Goal: Task Accomplishment & Management: Contribute content

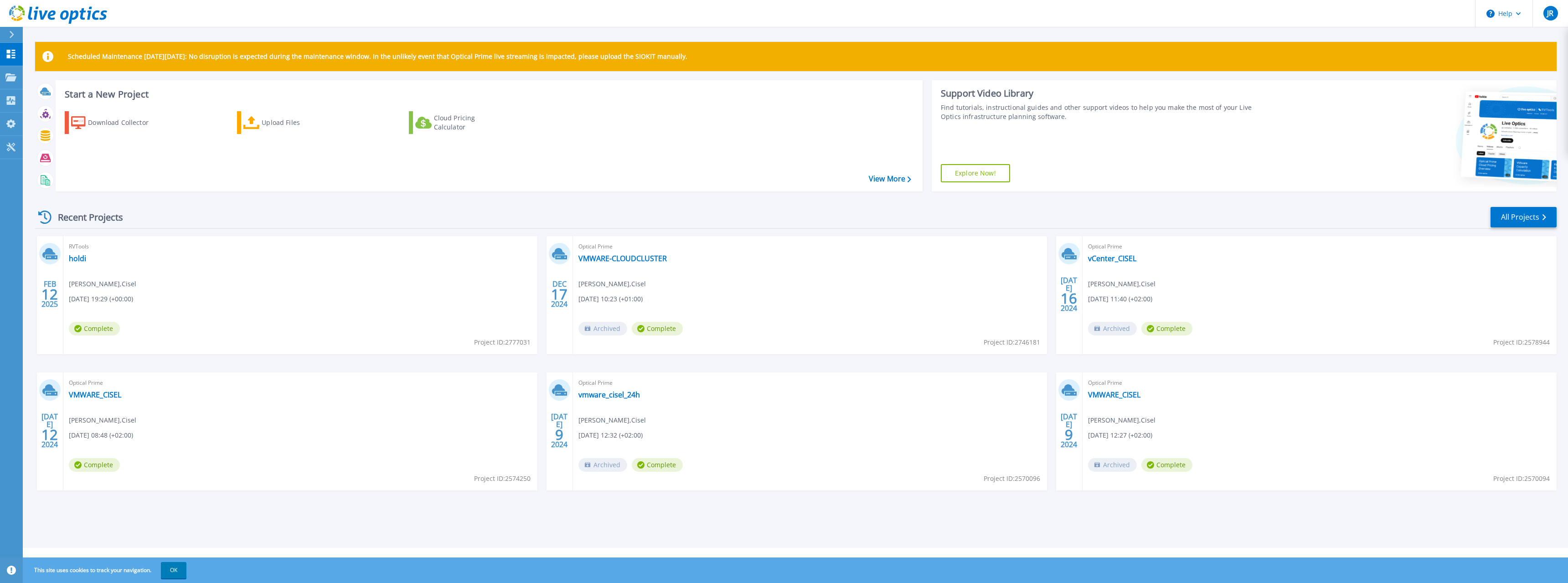
click at [375, 288] on div "RVTools holdi johannes ruffieux , Cisel 02/12/2025, 19:29 (+00:00) Complete Pro…" at bounding box center [300, 295] width 474 height 118
click at [33, 76] on p "Projects" at bounding box center [36, 78] width 24 height 24
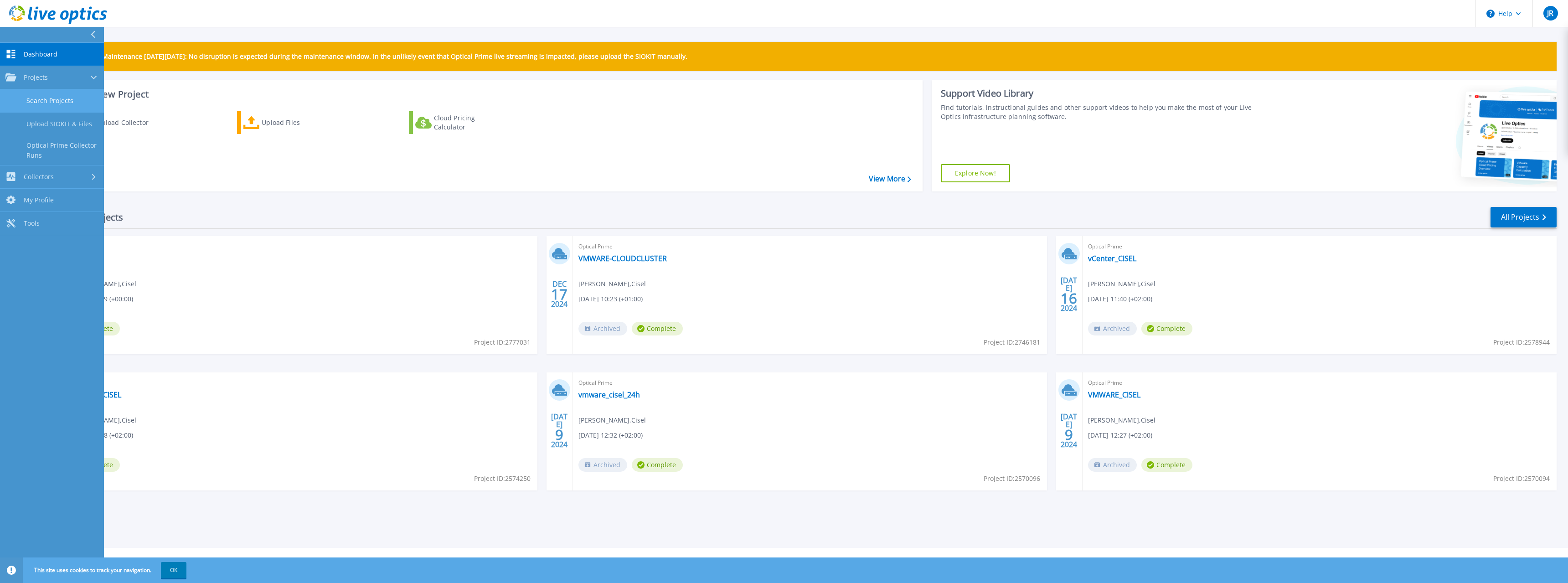
click at [46, 104] on link "Search Projects" at bounding box center [52, 101] width 104 height 23
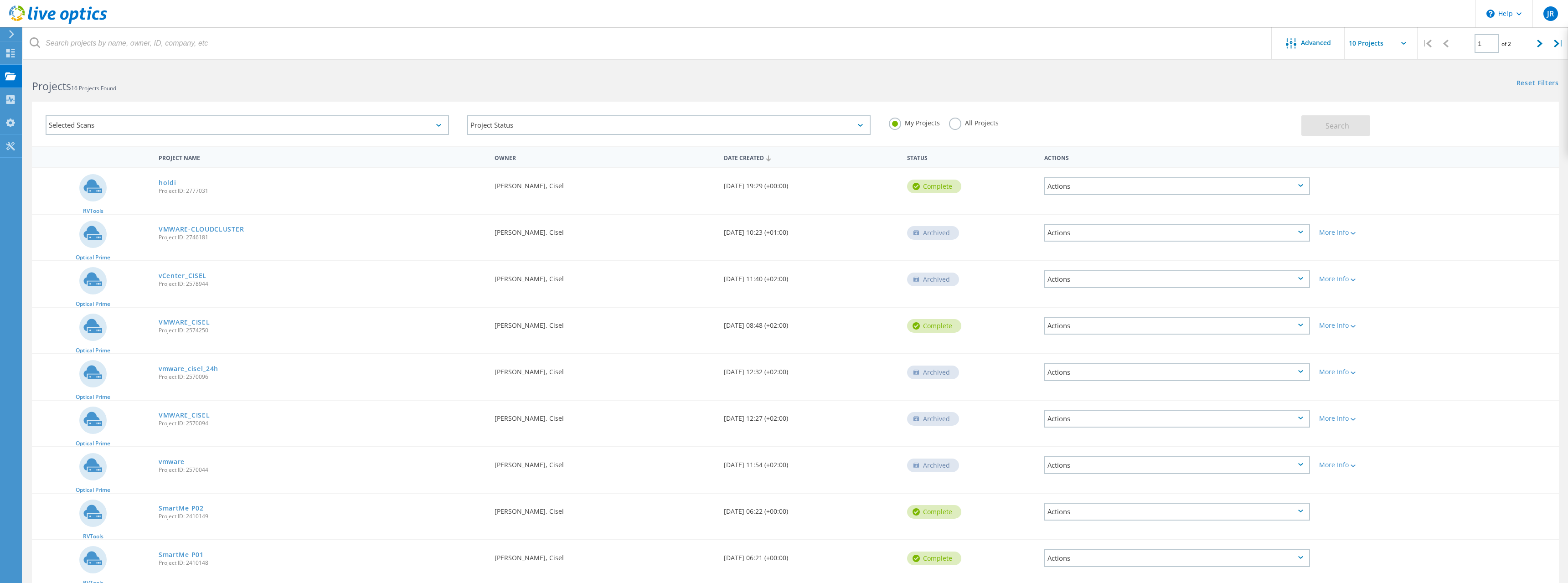
click at [1147, 190] on div "Actions" at bounding box center [1177, 186] width 266 height 18
click at [1152, 204] on div "Delete" at bounding box center [1177, 200] width 264 height 14
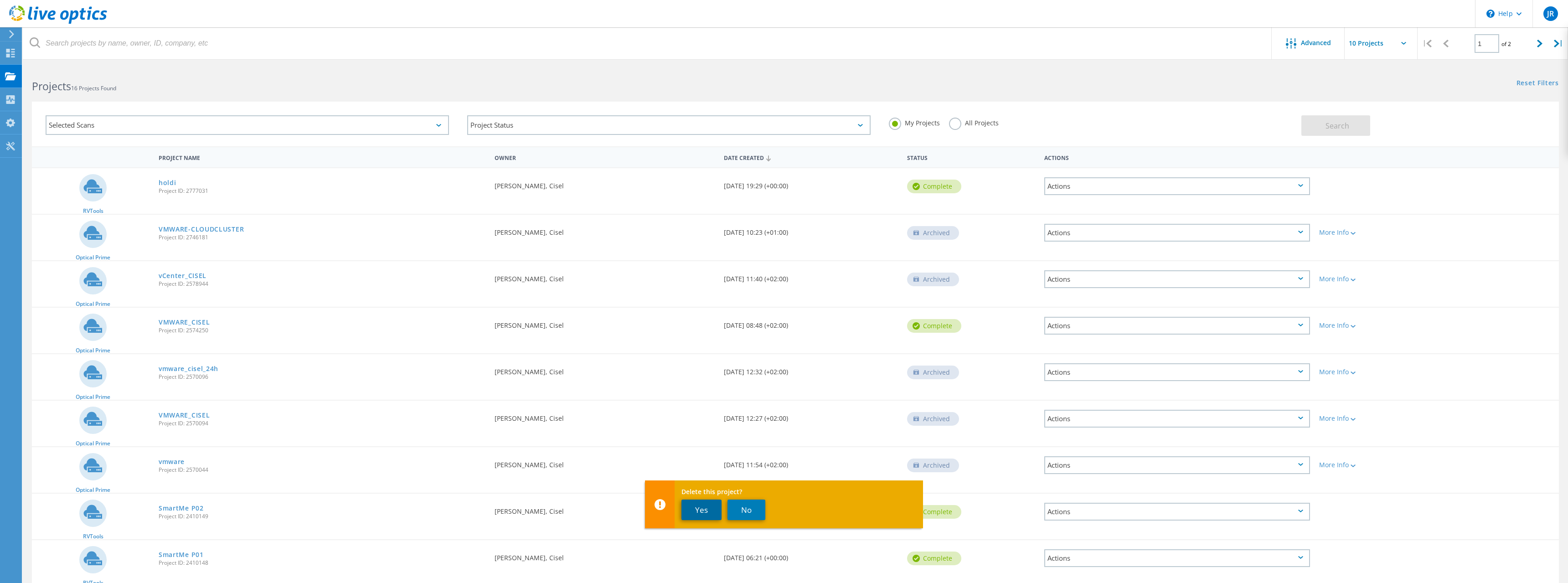
click at [702, 504] on button "Yes" at bounding box center [702, 510] width 40 height 21
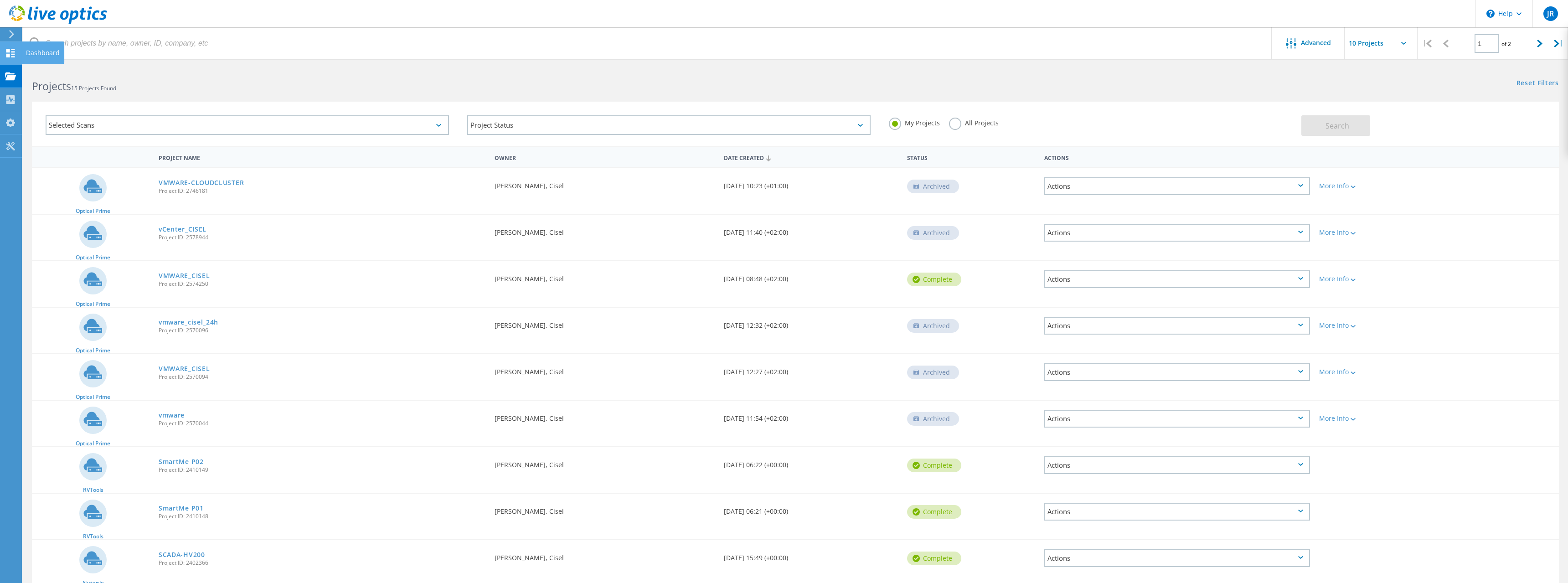
click at [9, 50] on use at bounding box center [10, 53] width 9 height 9
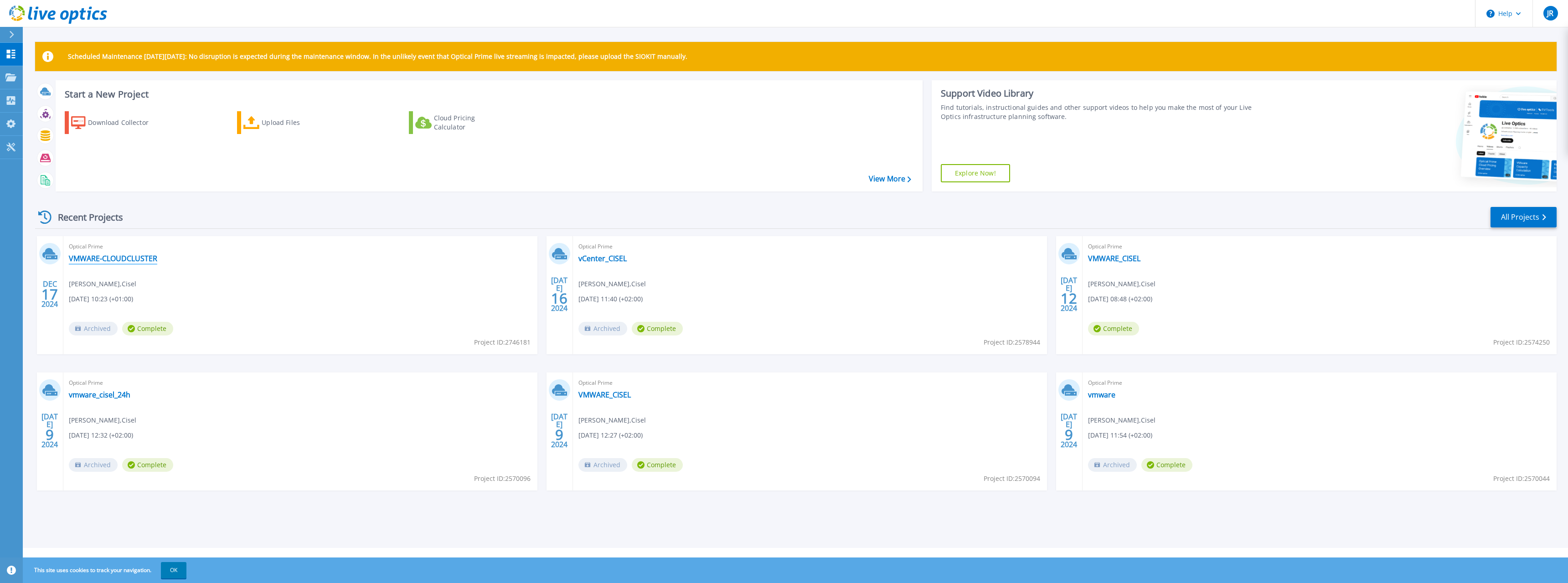
click at [102, 256] on link "VMWARE-CLOUDCLUSTER" at bounding box center [113, 258] width 88 height 9
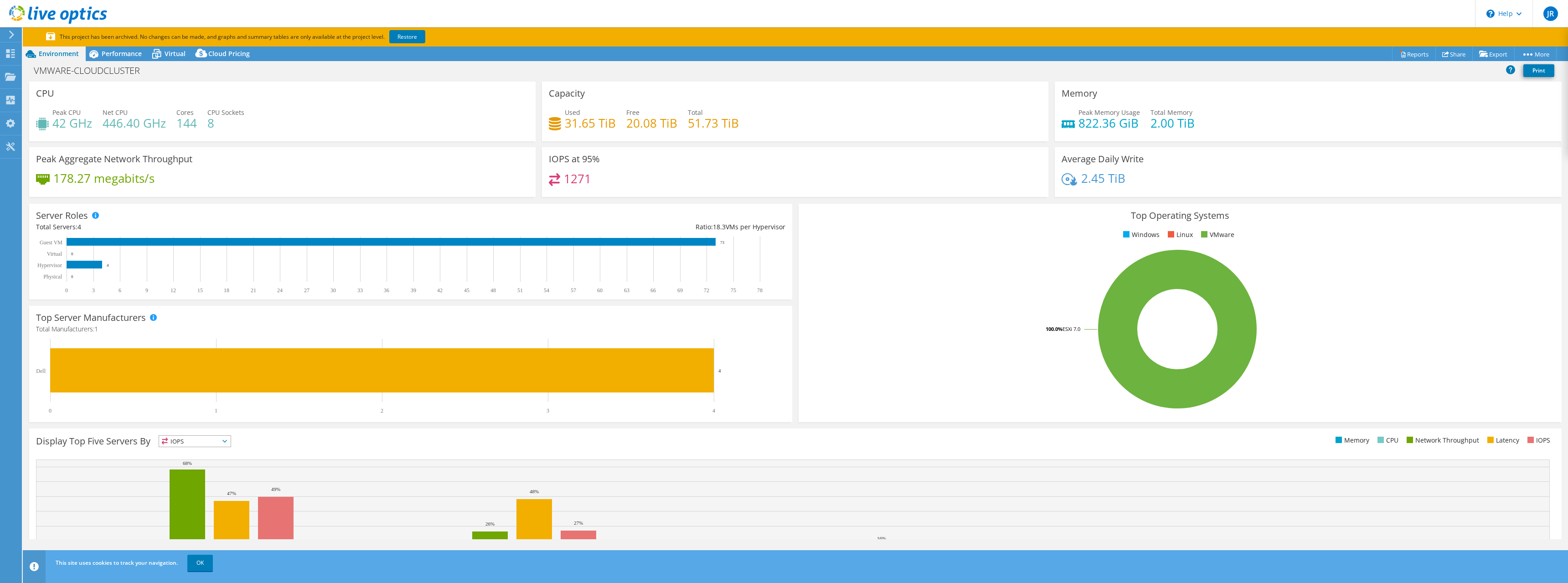
select select "USD"
click at [27, 9] on icon at bounding box center [58, 15] width 98 height 19
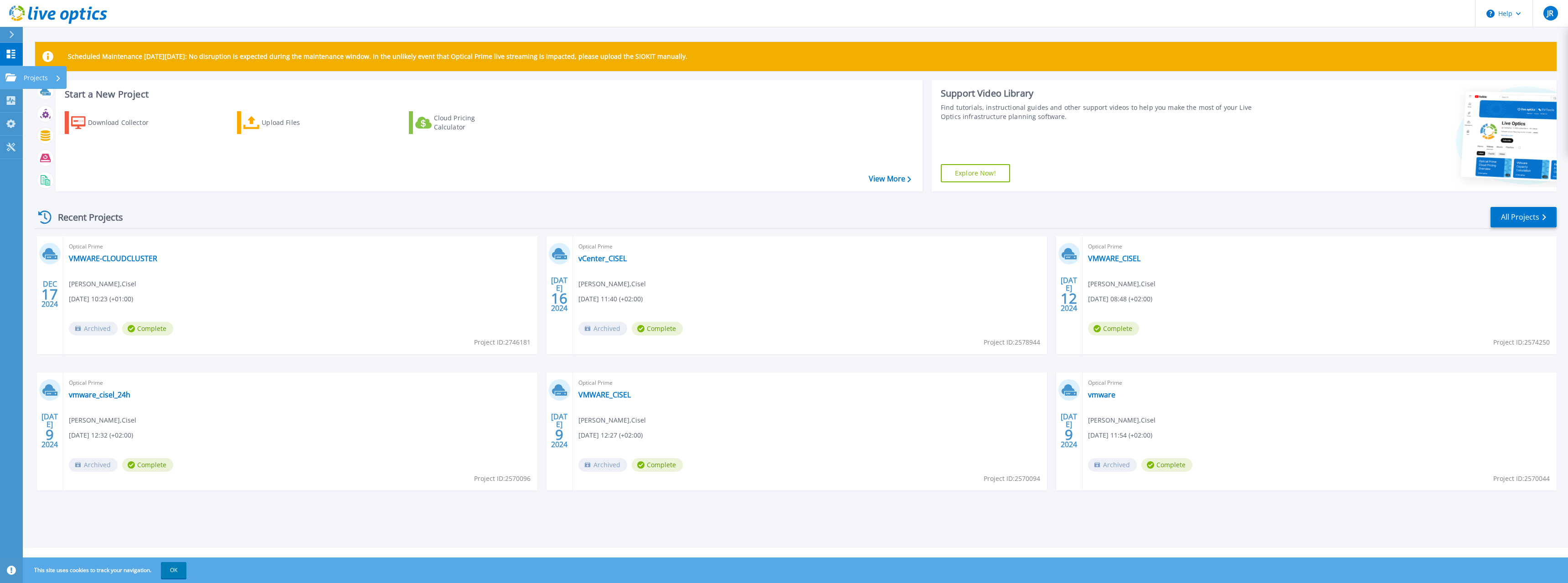
click at [25, 77] on p "Projects" at bounding box center [36, 78] width 24 height 24
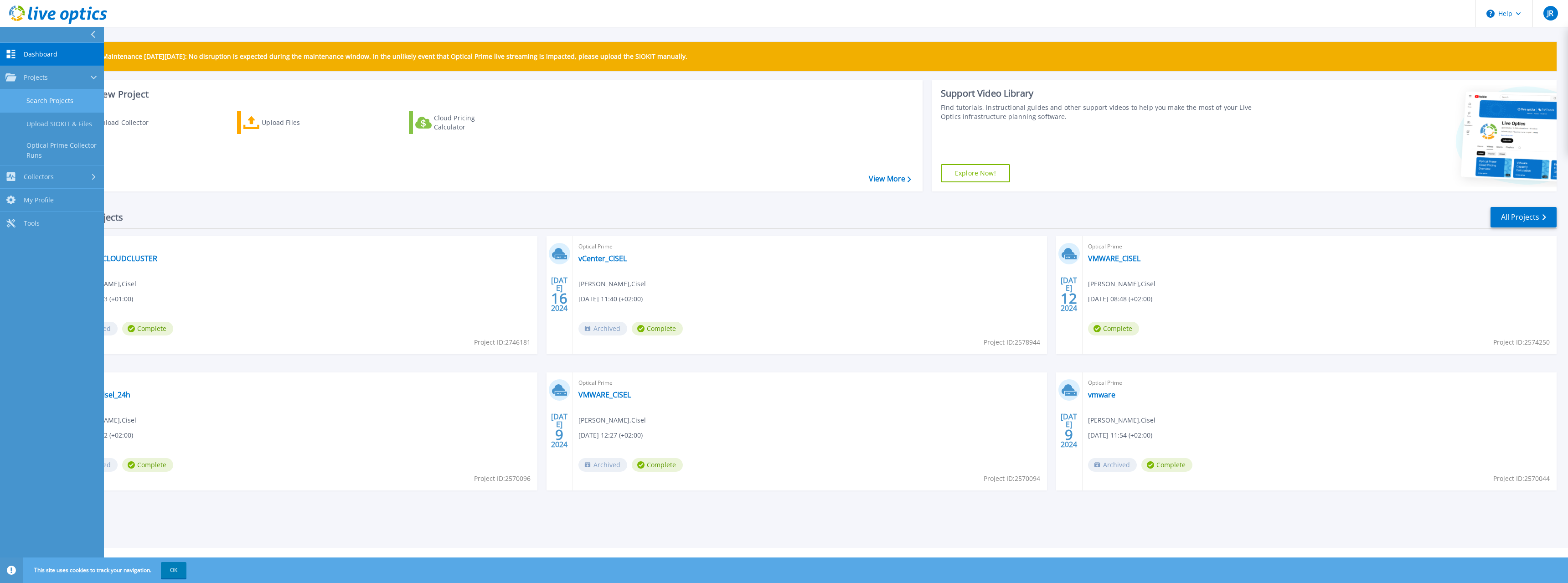
click at [39, 99] on link "Search Projects" at bounding box center [52, 101] width 104 height 23
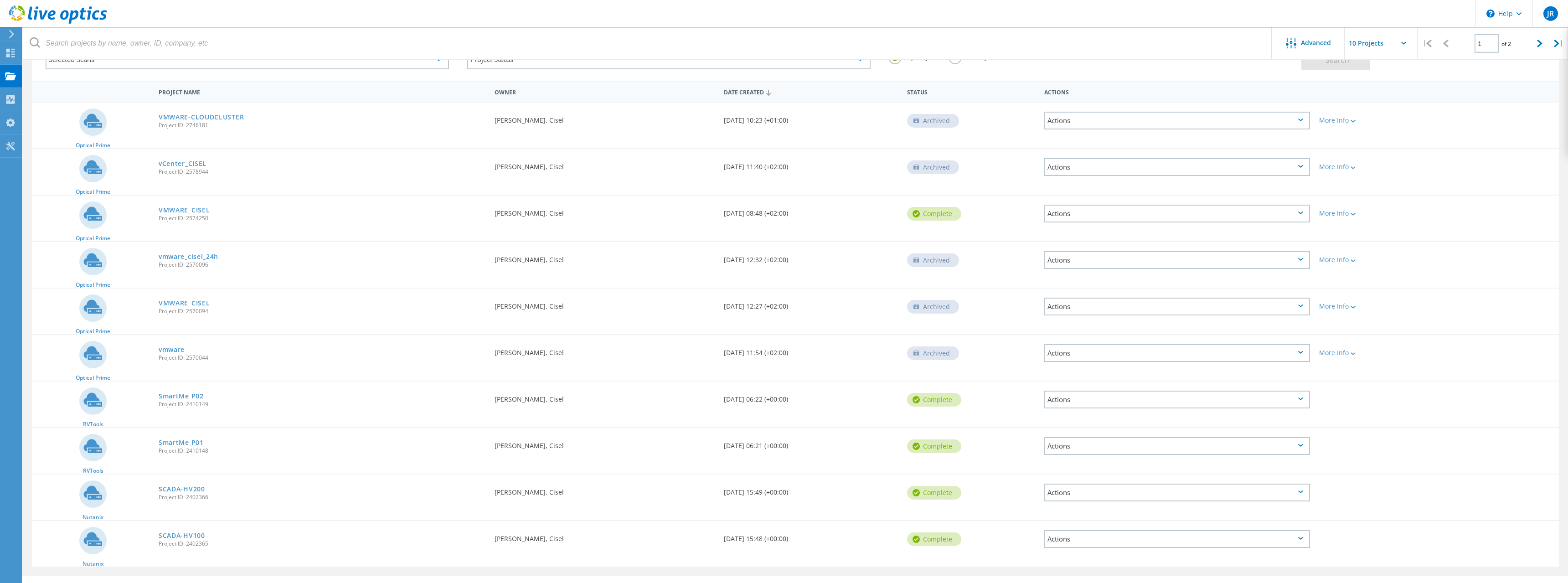
scroll to position [86, 0]
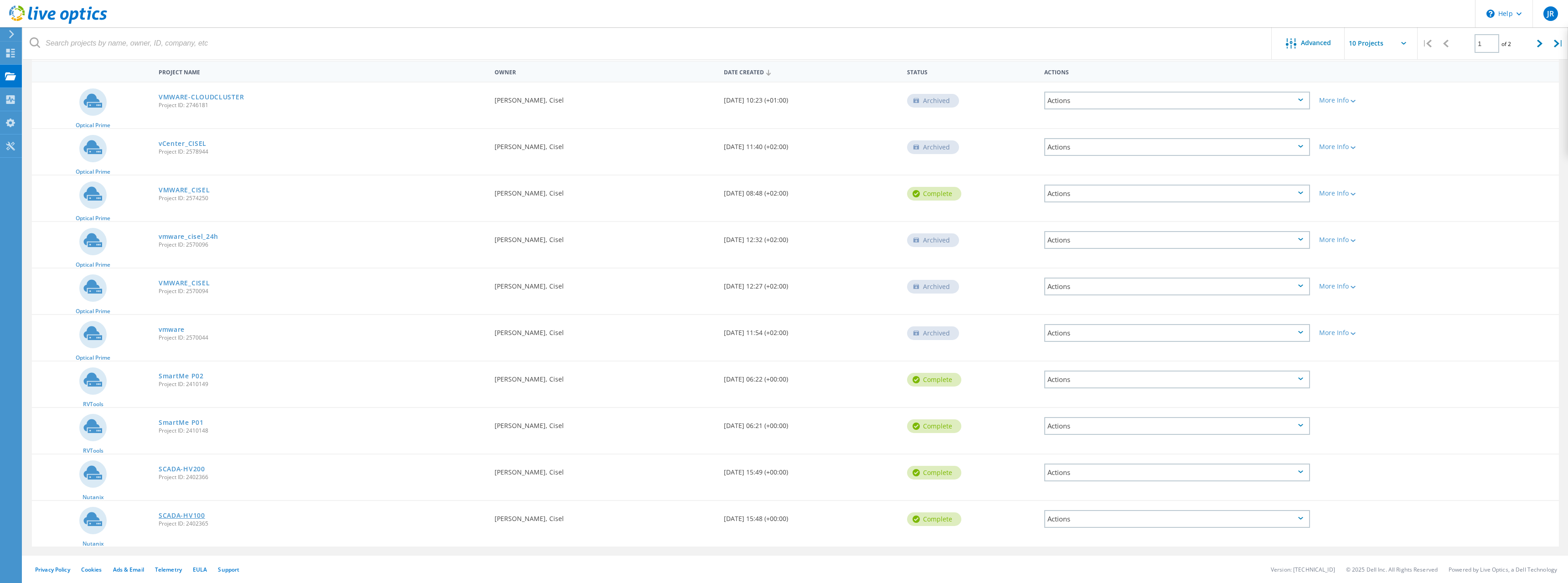
click at [194, 514] on link "SCADA-HV100" at bounding box center [182, 515] width 46 height 6
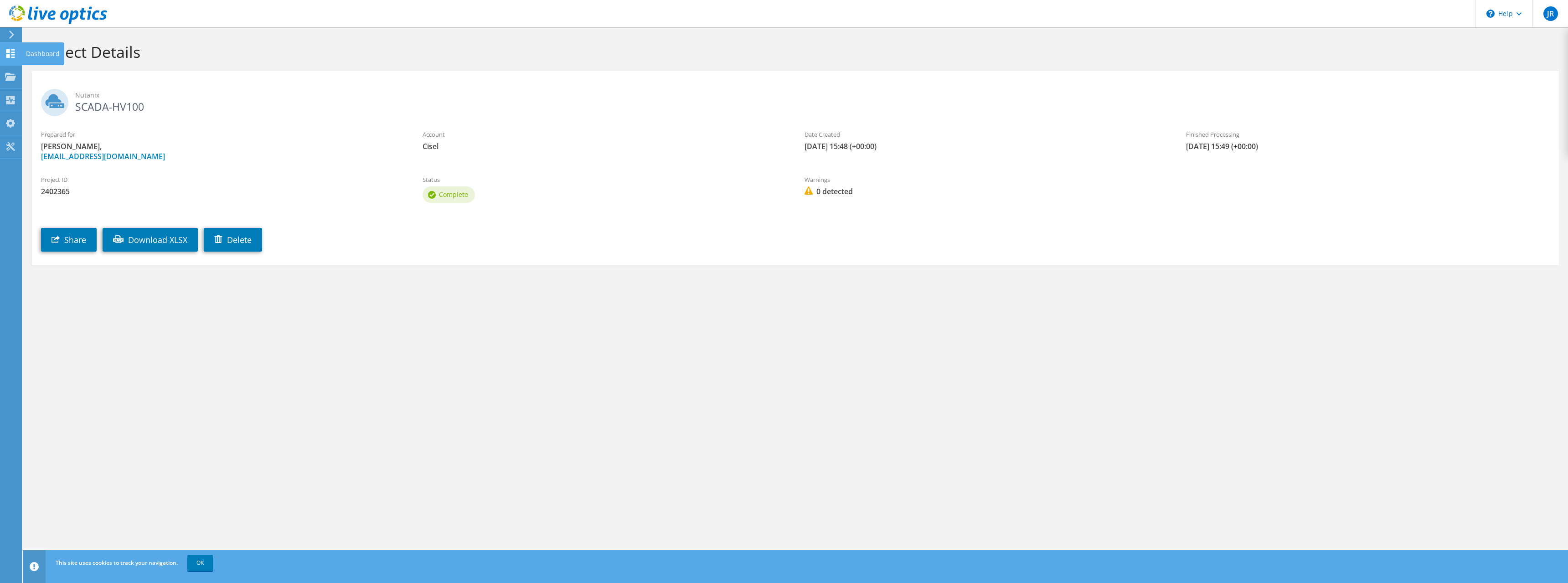
click at [12, 50] on use at bounding box center [10, 54] width 9 height 9
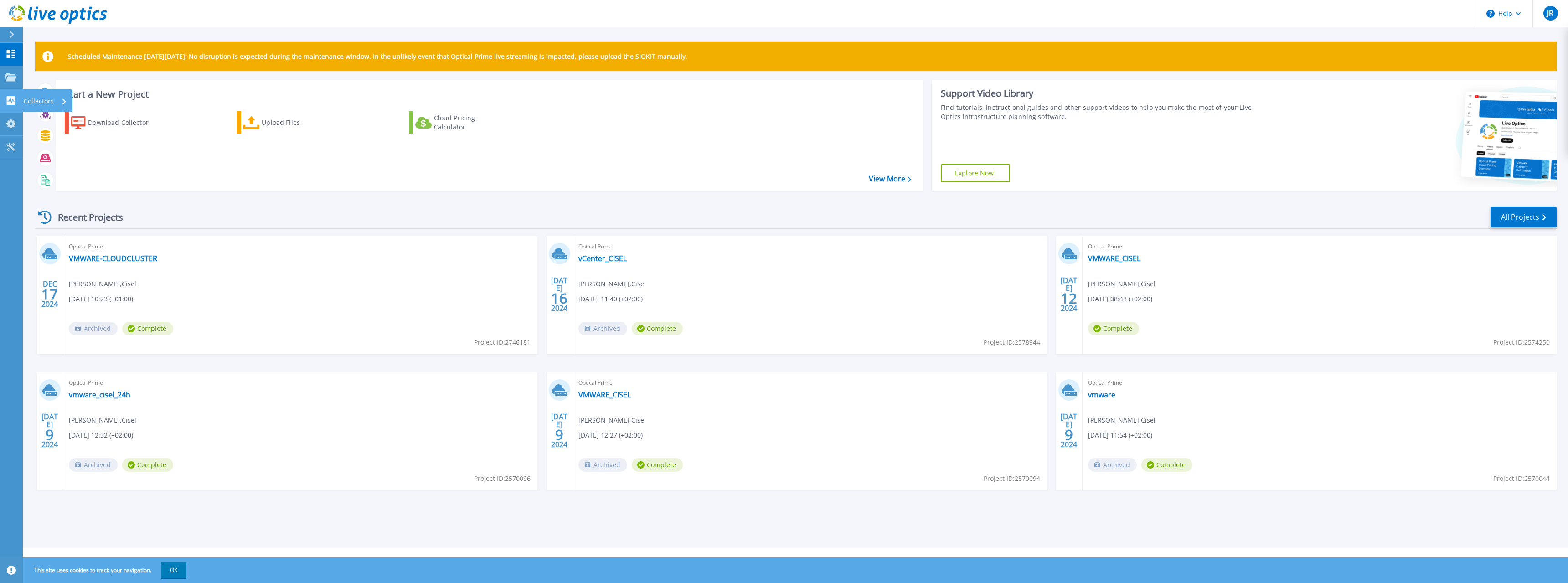
click at [27, 97] on p "Collectors" at bounding box center [38, 101] width 30 height 24
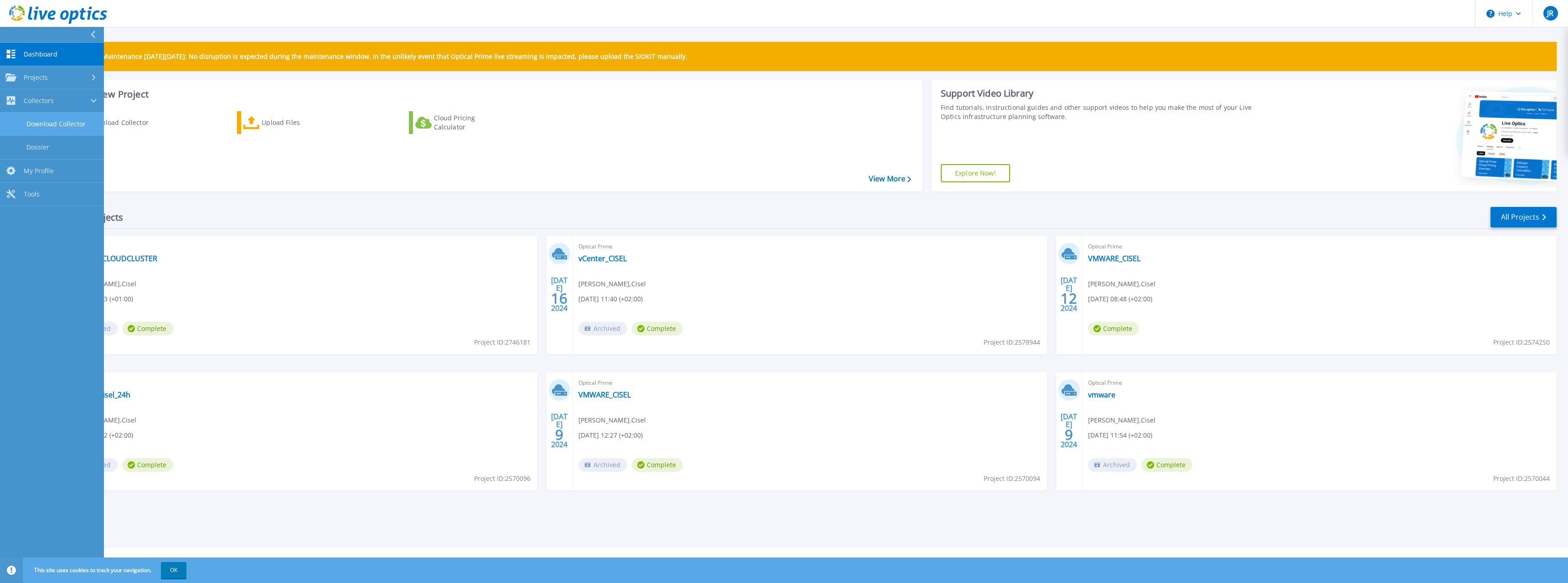
click at [45, 126] on link "Download Collector" at bounding box center [52, 124] width 104 height 23
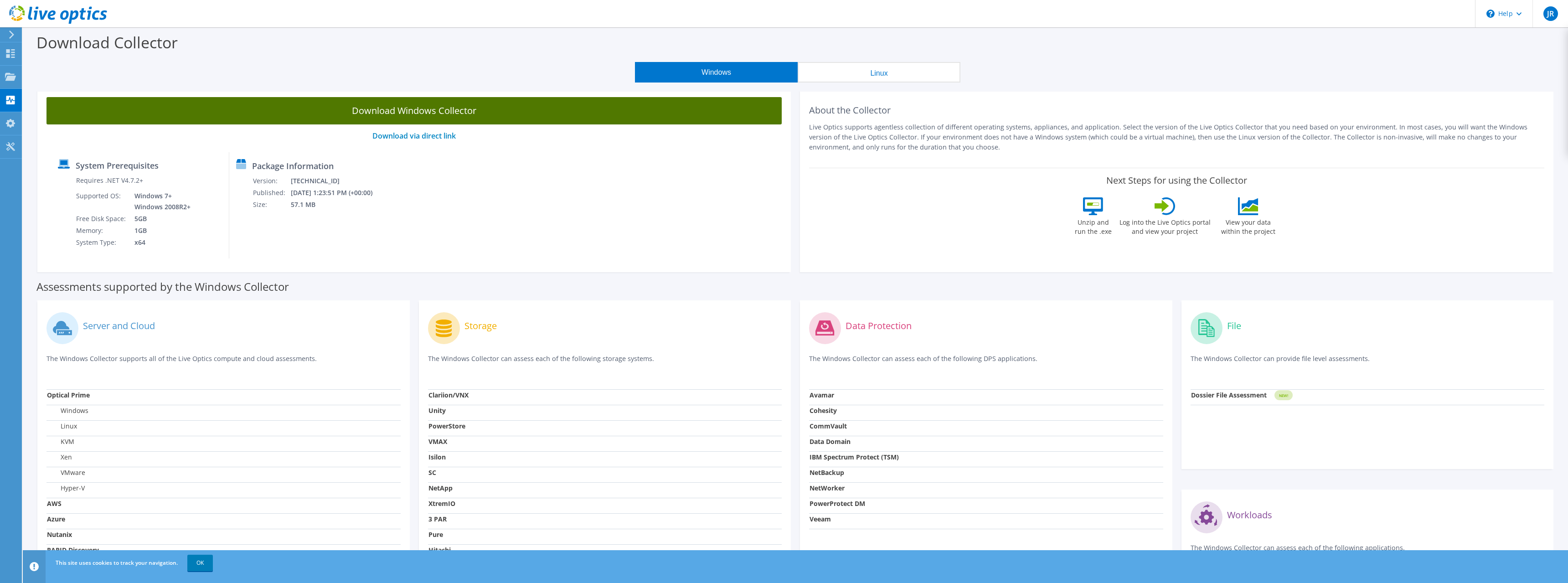
click at [416, 108] on link "Download Windows Collector" at bounding box center [414, 111] width 735 height 27
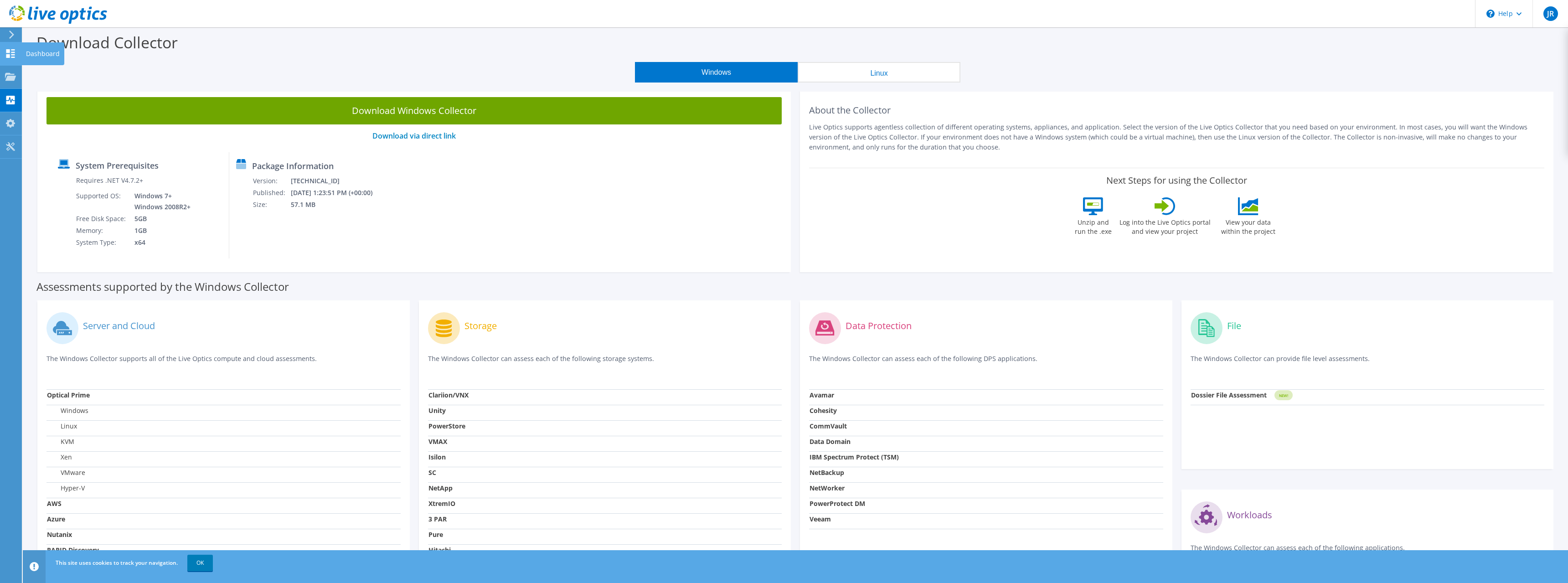
click at [24, 51] on div "Dashboard" at bounding box center [43, 54] width 43 height 23
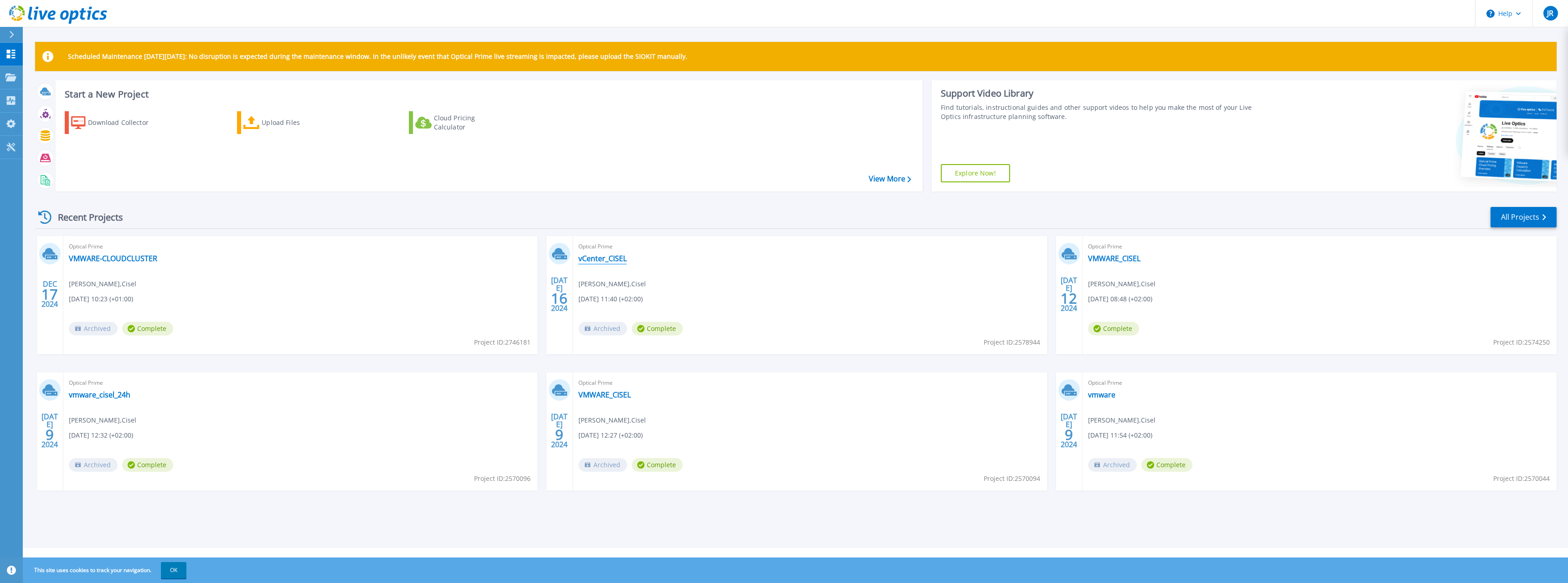
click at [597, 260] on link "vCenter_CISEL" at bounding box center [602, 258] width 48 height 9
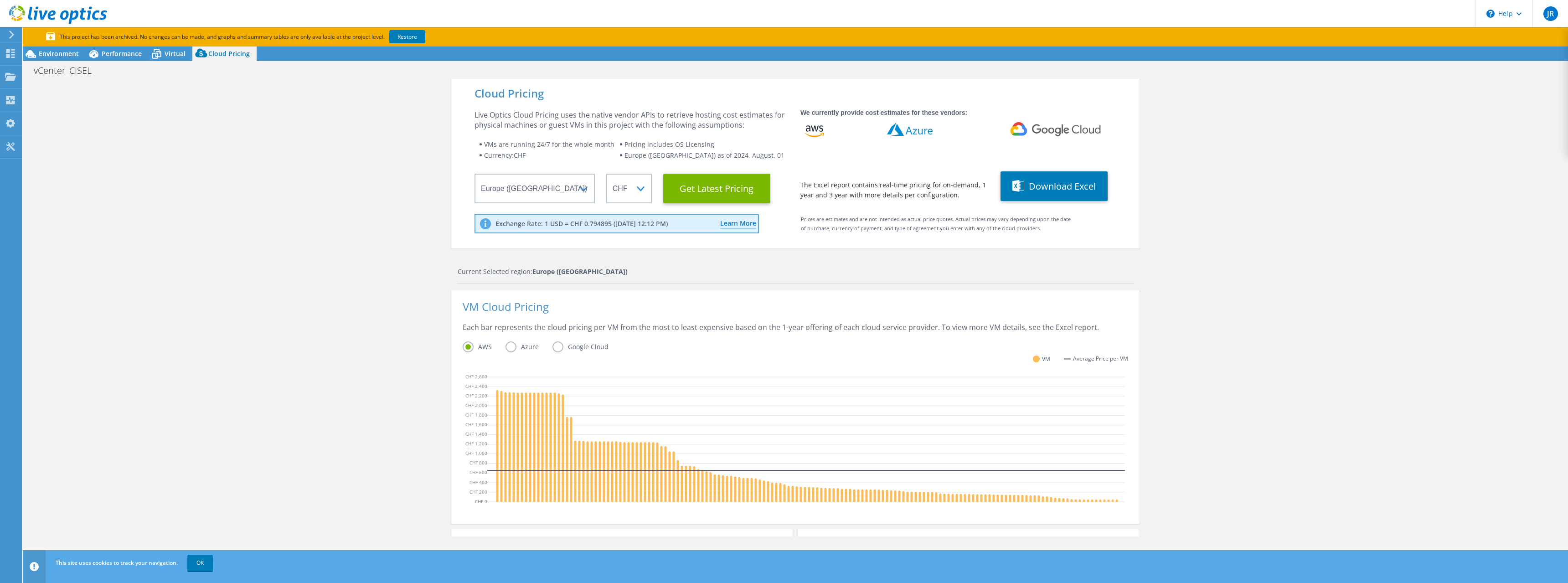
select select "EUFrankfurt"
click at [551, 184] on select "Select a Region Asia Pacific (Hong Kong) Asia Pacific (Mumbai) Asia Pacific (Se…" at bounding box center [535, 188] width 121 height 30
click option "Europe (Frankfurt)" at bounding box center [0, 0] width 0 height 0
click at [692, 195] on Latest "Get Latest Pricing" at bounding box center [717, 188] width 107 height 30
click at [514, 347] on label "Azure" at bounding box center [528, 347] width 47 height 11
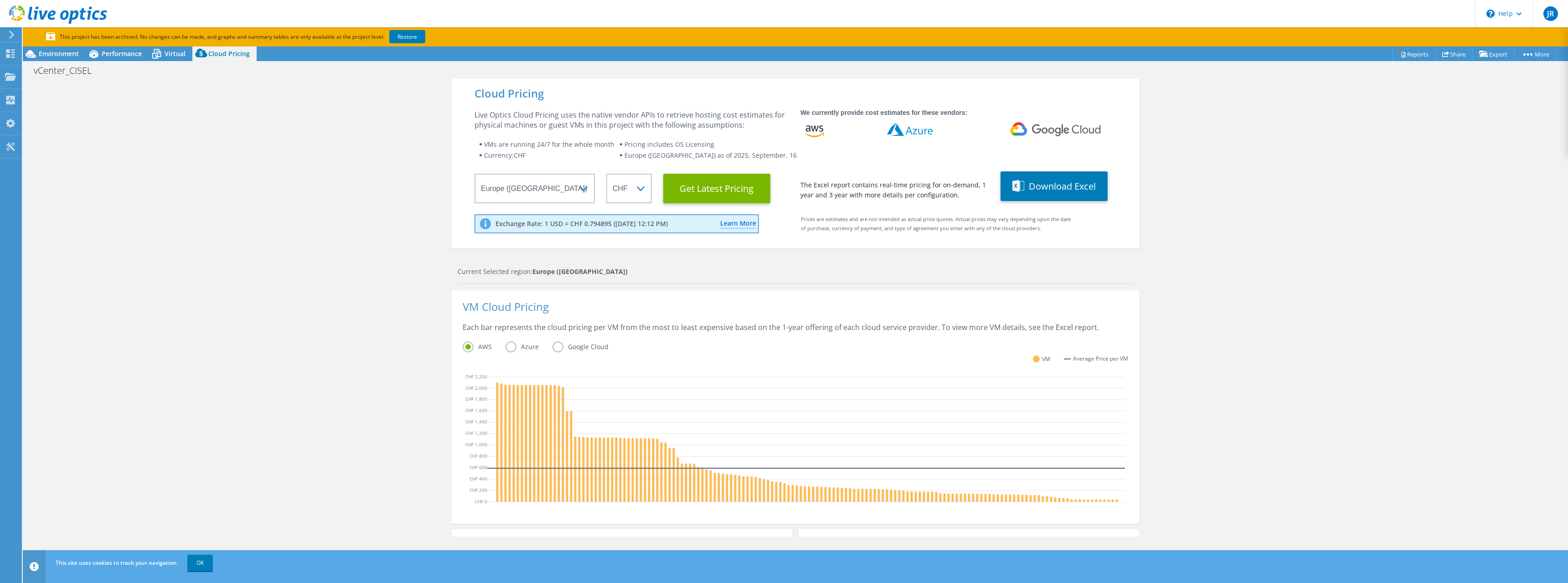
click at [0, 0] on input "Azure" at bounding box center [0, 0] width 0 height 0
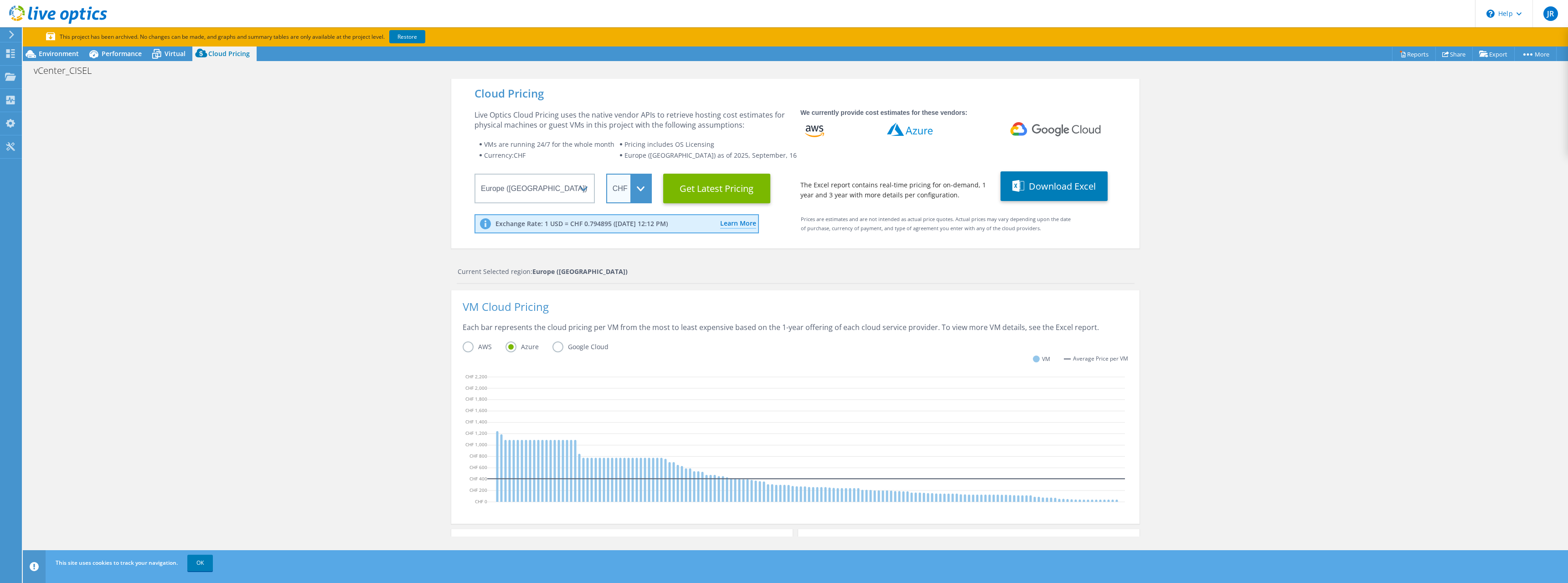
click at [606, 173] on select "ARS AUD BRL CAD CHF CLP CNY DKK EUR GBP HKD HUF INR JPY MXN MYR NOK NZD PEN SEK…" at bounding box center [629, 188] width 46 height 30
select select "USD"
click option "USD" at bounding box center [0, 0] width 0 height 0
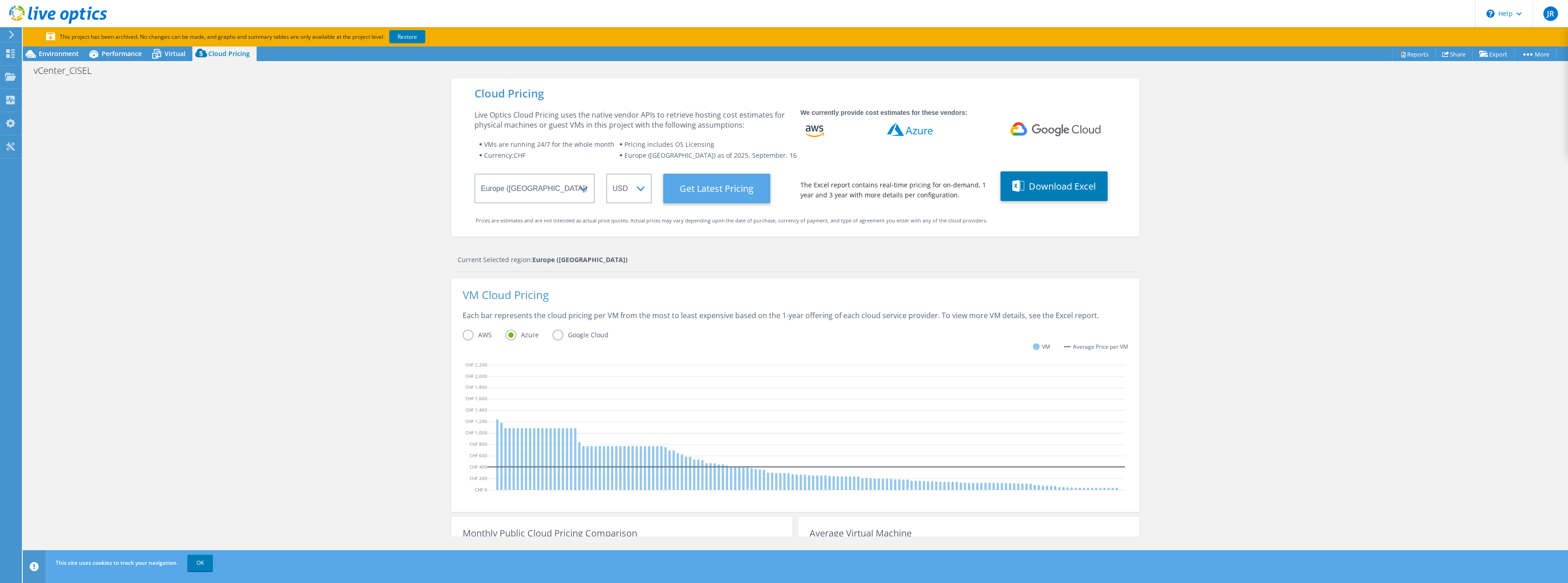
click at [706, 190] on Latest "Get Latest Pricing" at bounding box center [717, 188] width 107 height 30
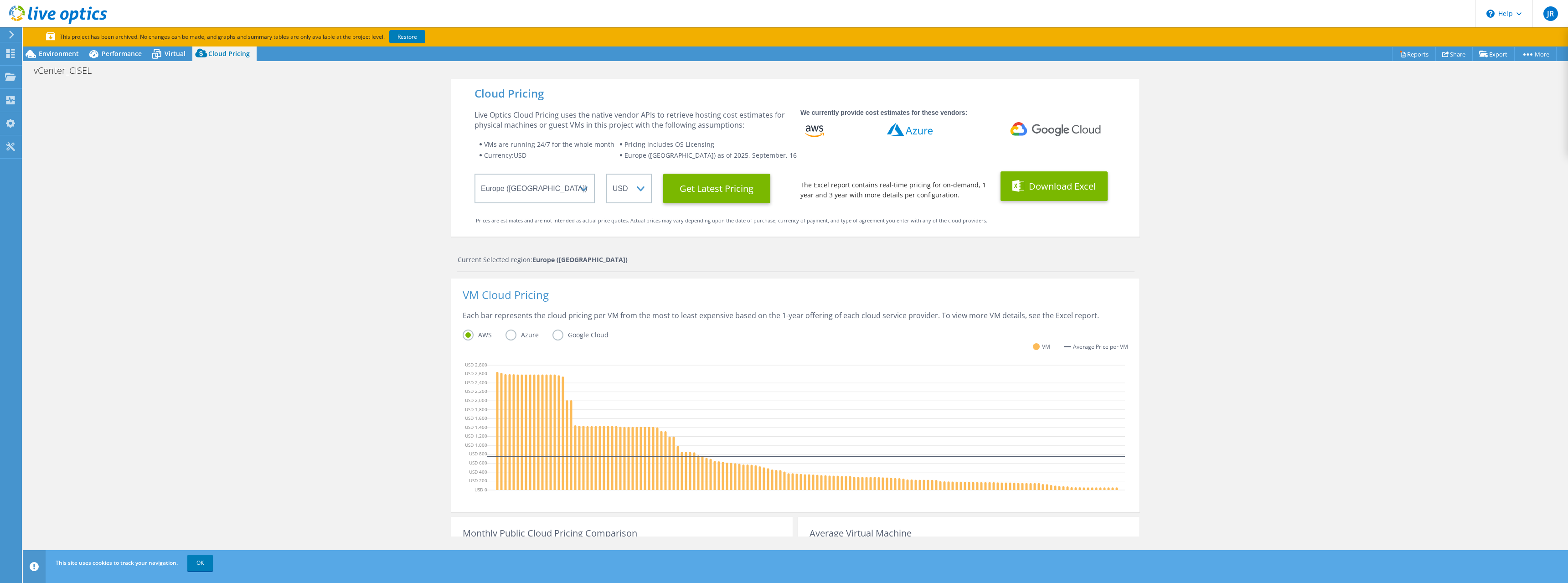
click at [1026, 173] on button "Download Excel" at bounding box center [1054, 186] width 107 height 30
click at [1035, 183] on button "Download Excel" at bounding box center [1054, 186] width 107 height 30
click at [1454, 365] on div "Cloud Pricing Live Optics Cloud Pricing uses the native vendor APIs to retrieve…" at bounding box center [795, 383] width 1545 height 609
click at [172, 55] on span "Virtual" at bounding box center [175, 54] width 21 height 9
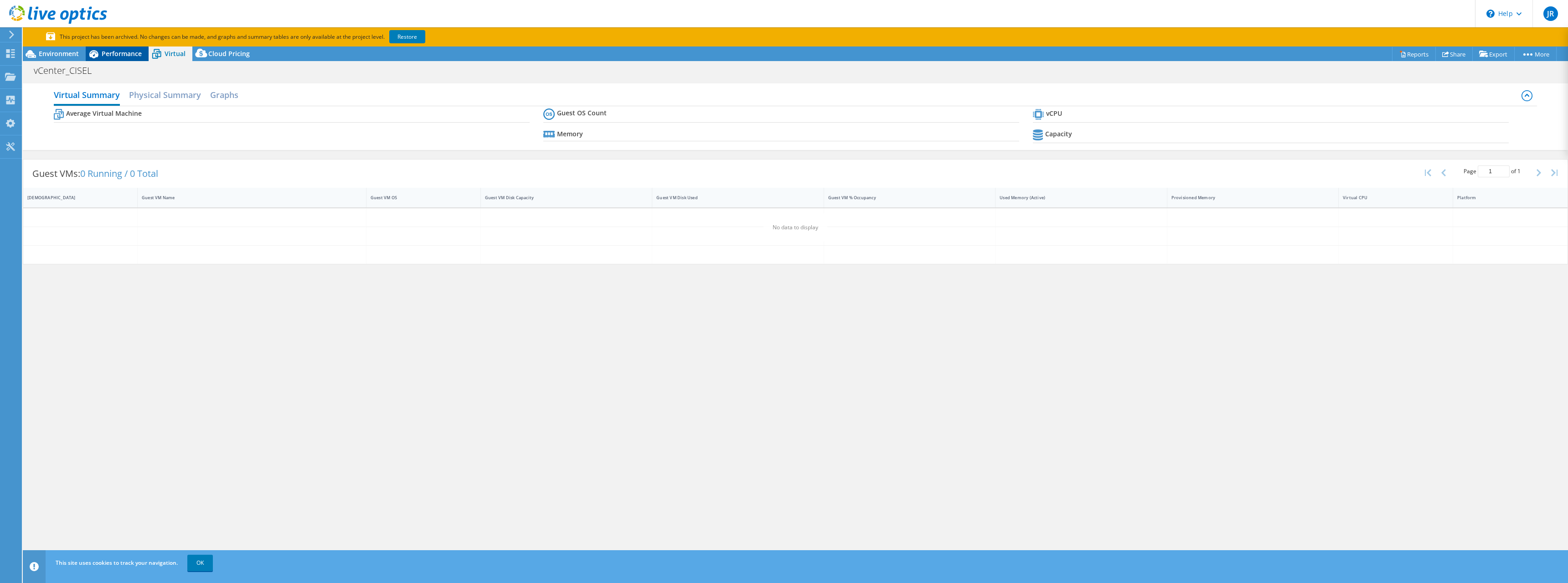
click at [111, 55] on span "Performance" at bounding box center [122, 54] width 40 height 9
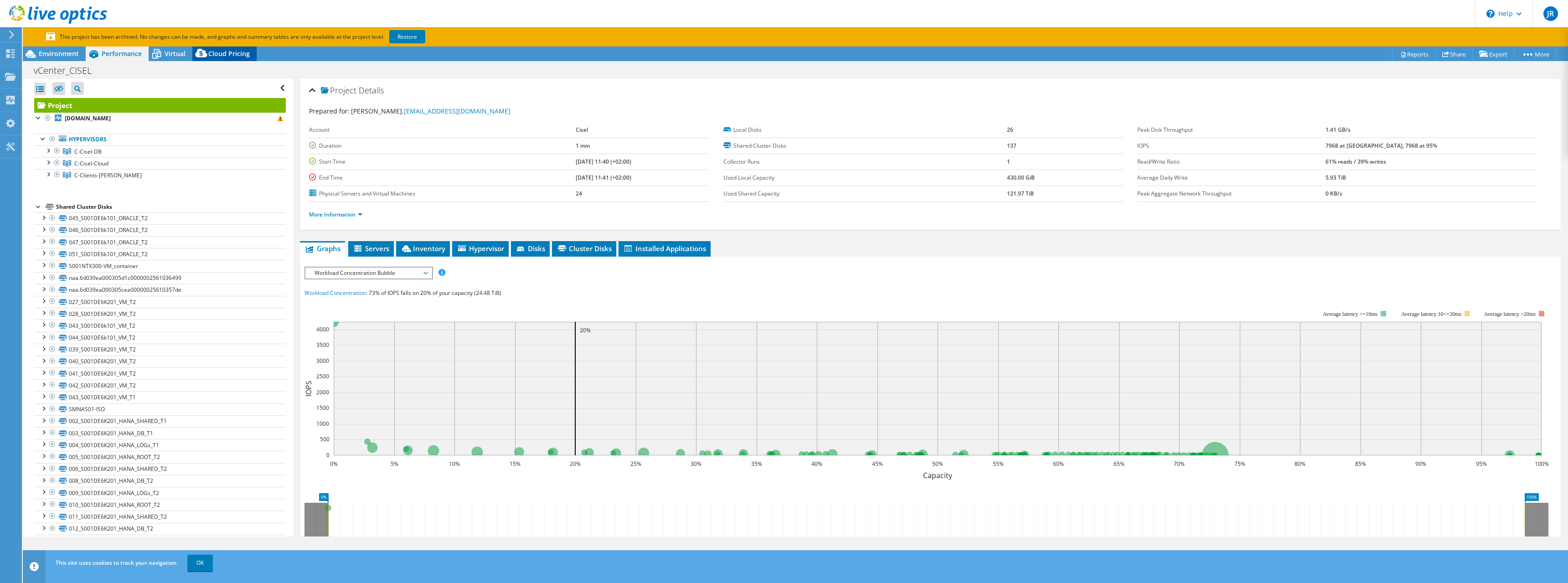
click at [217, 48] on div "Cloud Pricing" at bounding box center [225, 54] width 65 height 15
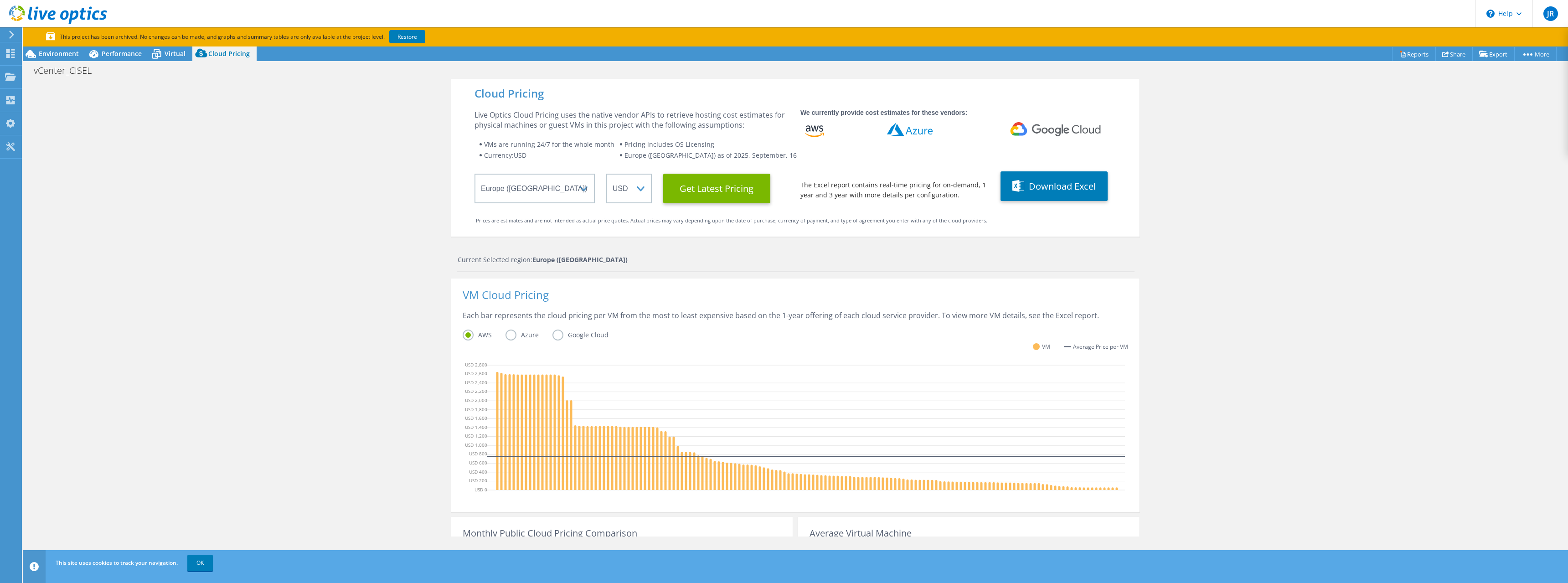
click at [195, 105] on div "Cloud Pricing Live Optics Cloud Pricing uses the native vendor APIs to retrieve…" at bounding box center [795, 383] width 1545 height 609
click at [37, 54] on div "Dashboard" at bounding box center [43, 54] width 43 height 23
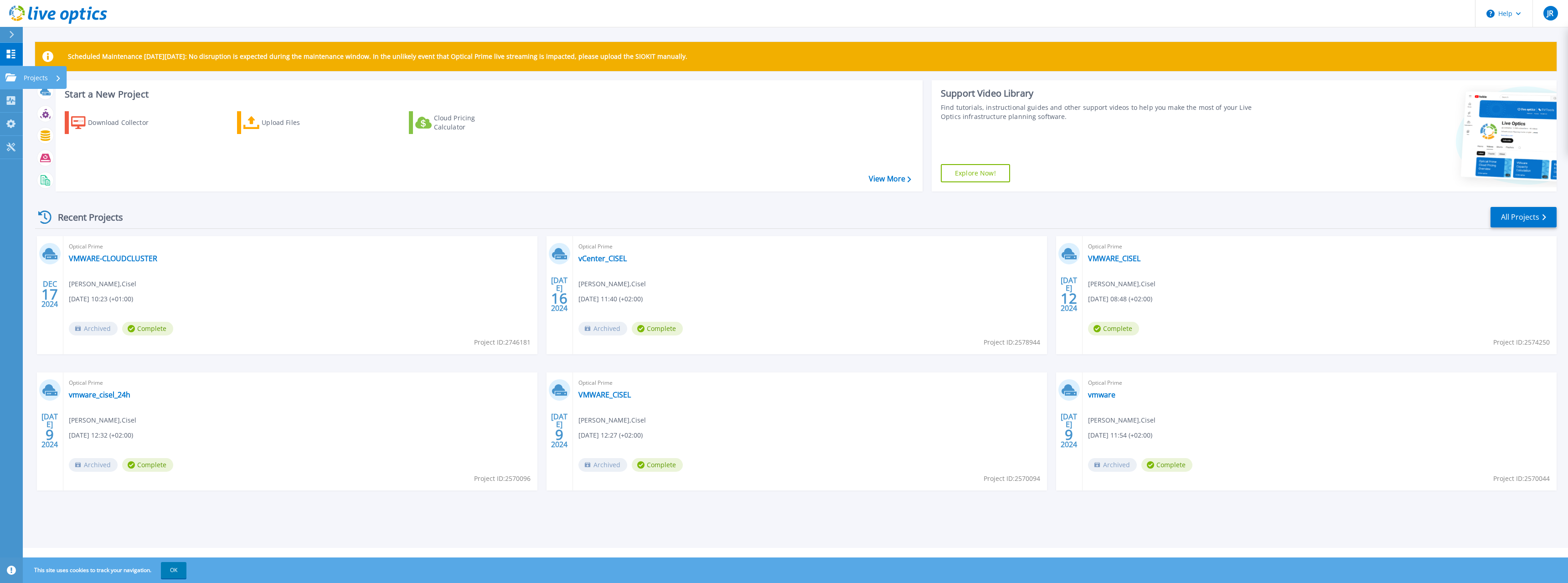
click at [41, 78] on p "Projects" at bounding box center [36, 78] width 24 height 24
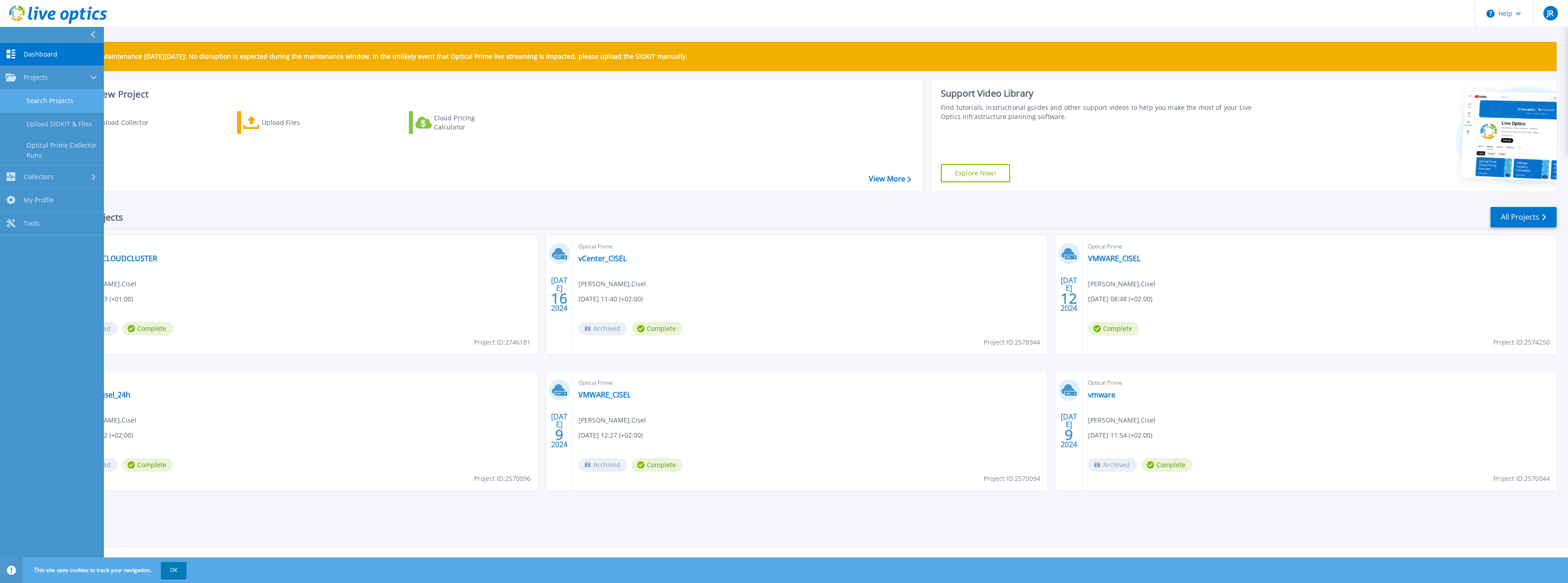
click at [42, 99] on link "Search Projects" at bounding box center [52, 101] width 104 height 23
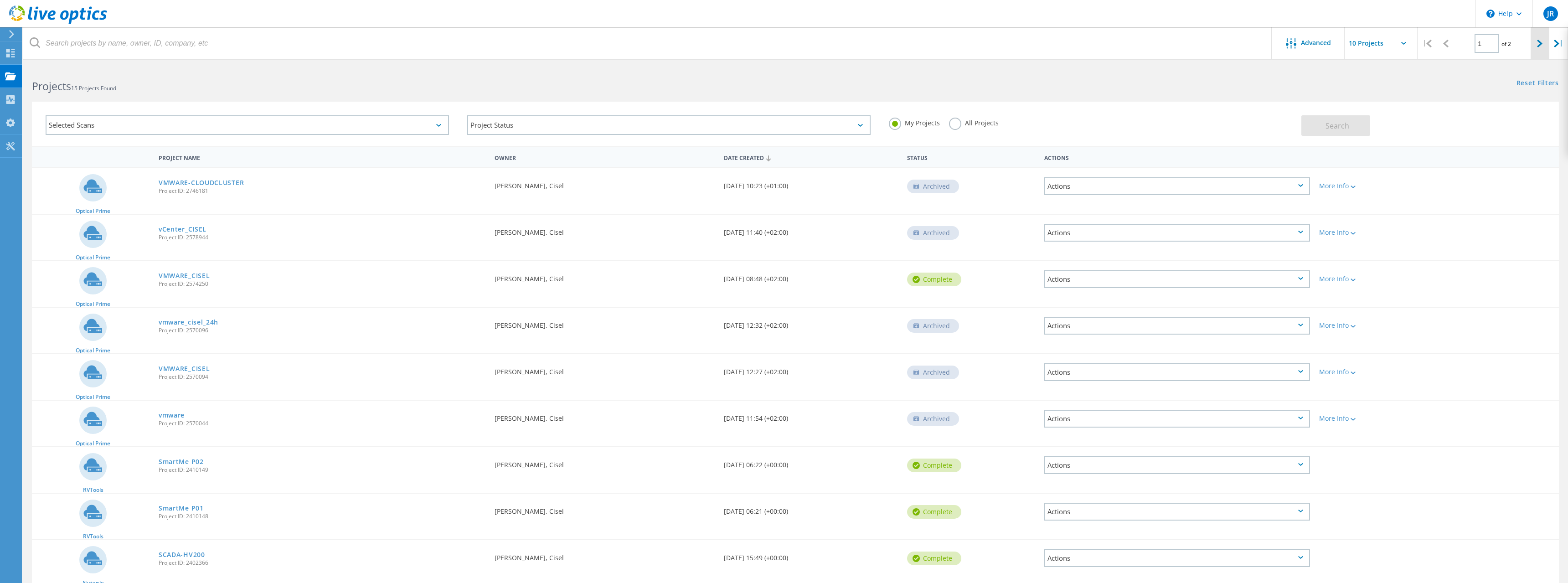
click at [1545, 43] on div at bounding box center [1540, 43] width 19 height 32
type input "2"
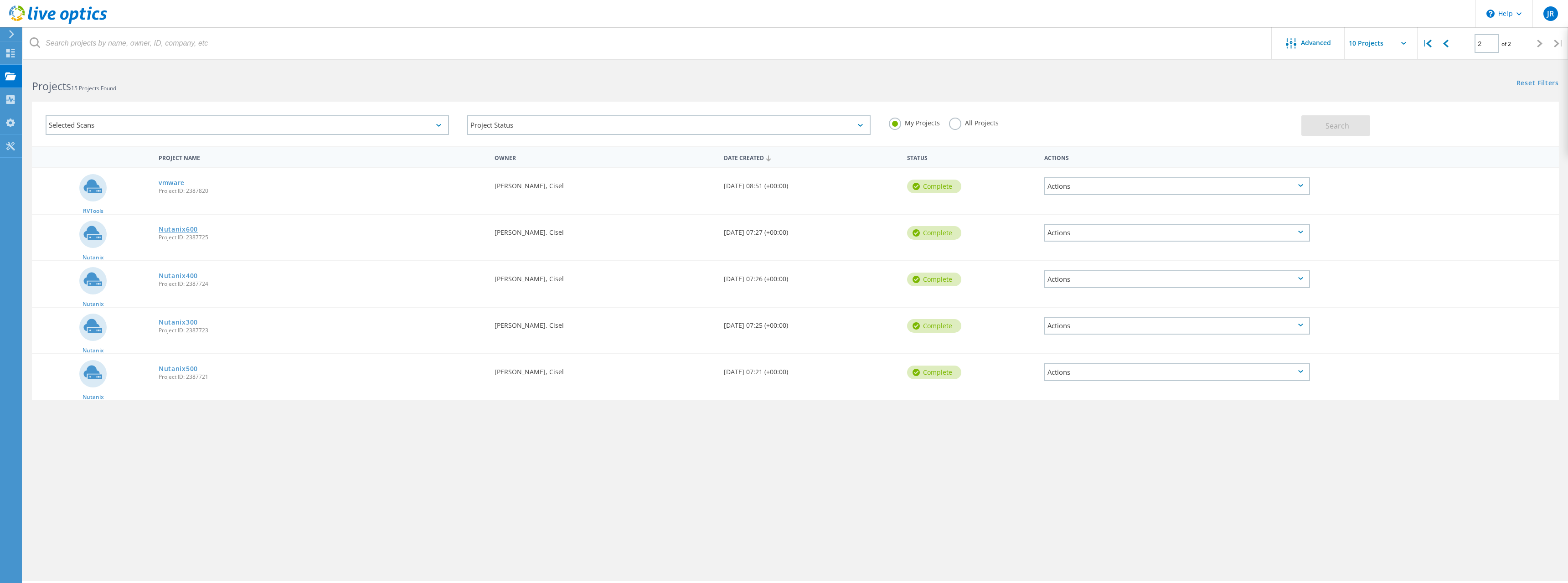
click at [177, 231] on link "Nutanix600" at bounding box center [178, 229] width 39 height 6
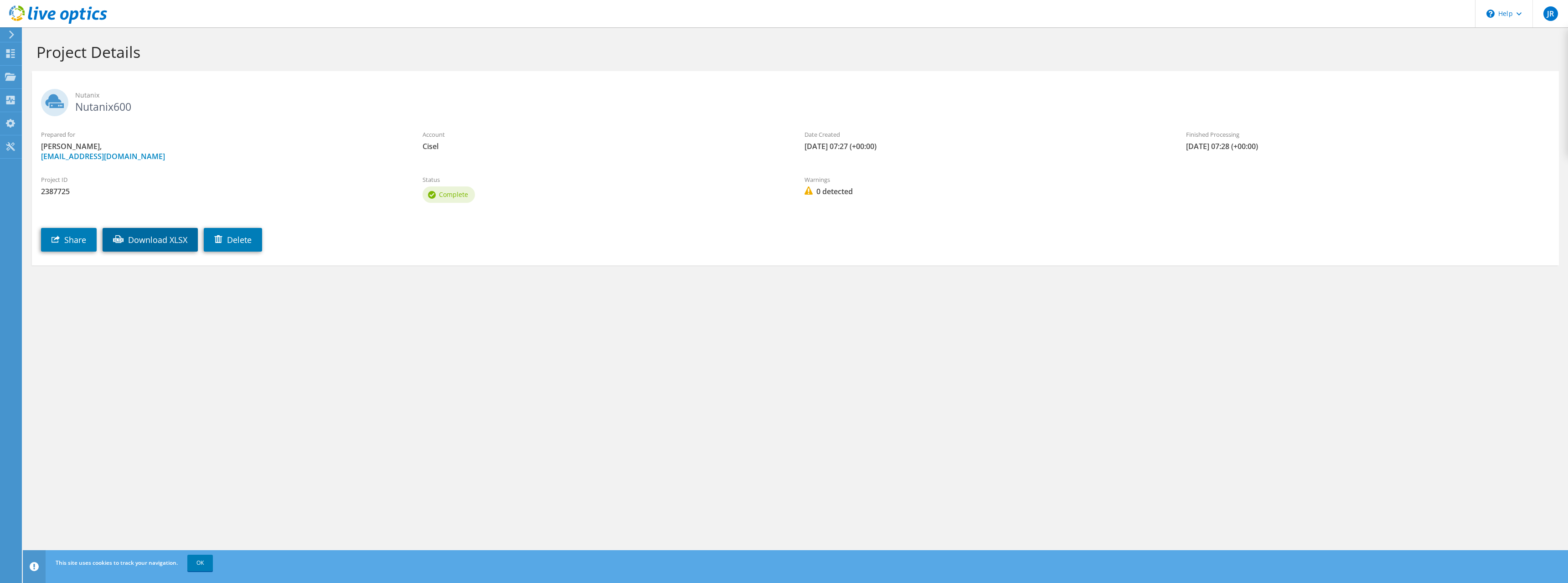
click at [157, 243] on link "Download XLSX" at bounding box center [150, 239] width 96 height 24
click at [68, 235] on link "Share" at bounding box center [68, 239] width 55 height 24
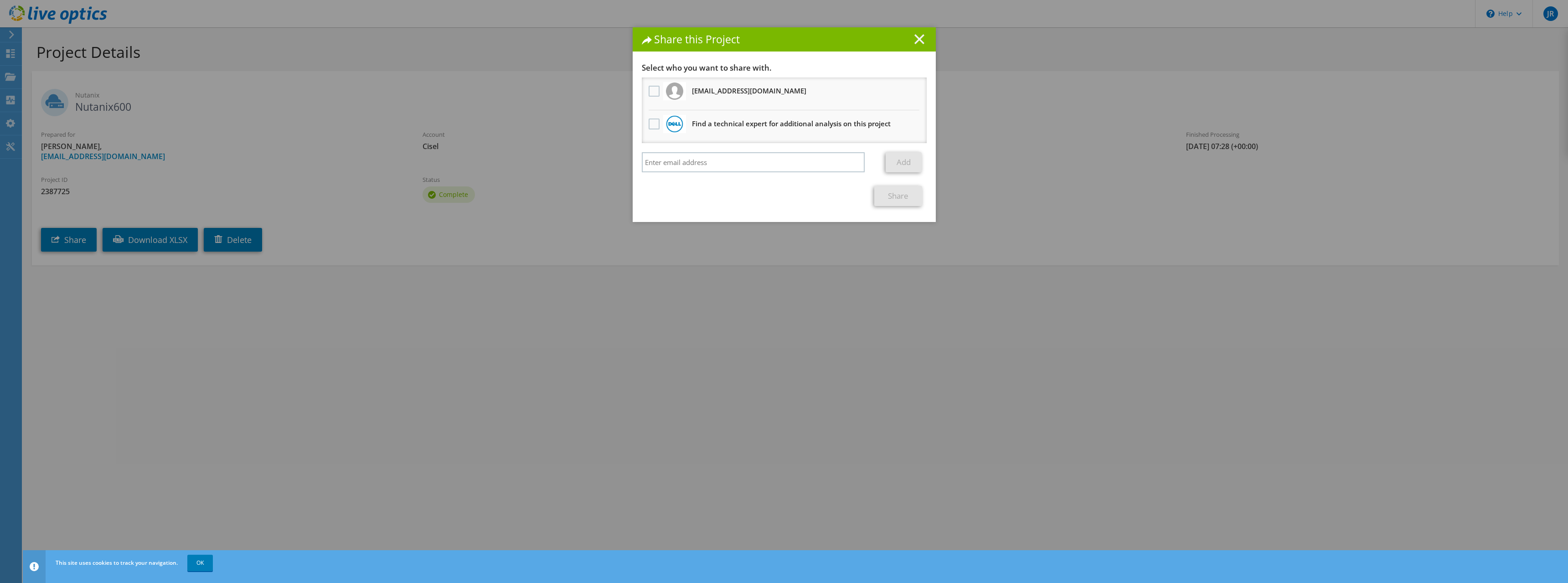
click at [921, 38] on line at bounding box center [919, 39] width 9 height 9
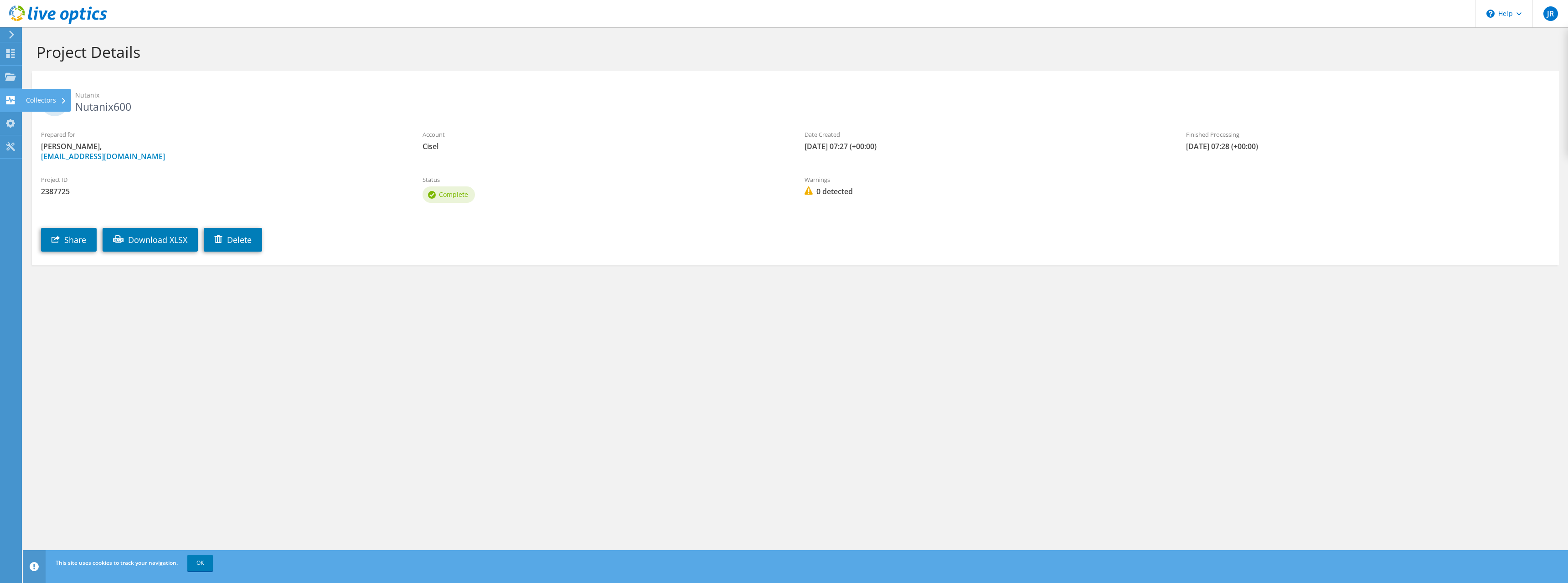
click at [35, 102] on div "Collectors" at bounding box center [46, 100] width 50 height 23
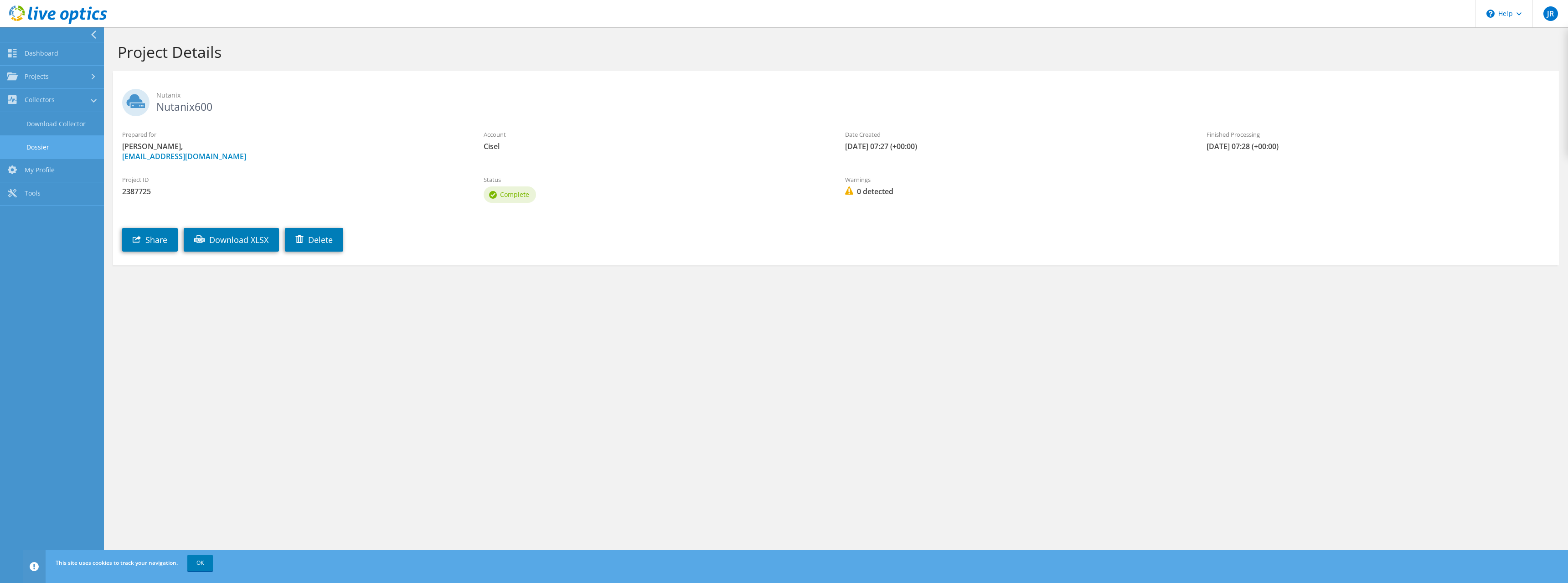
click at [44, 144] on link "Dossier" at bounding box center [52, 147] width 104 height 23
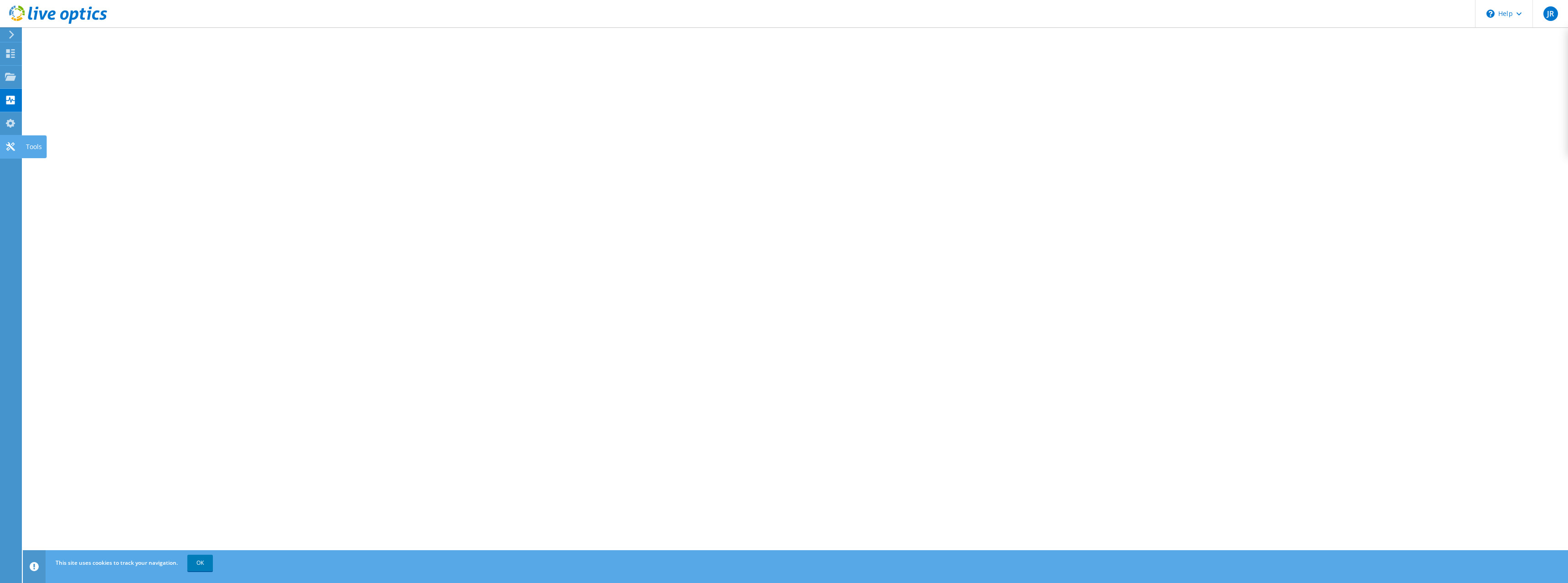
click at [13, 150] on use at bounding box center [10, 147] width 9 height 9
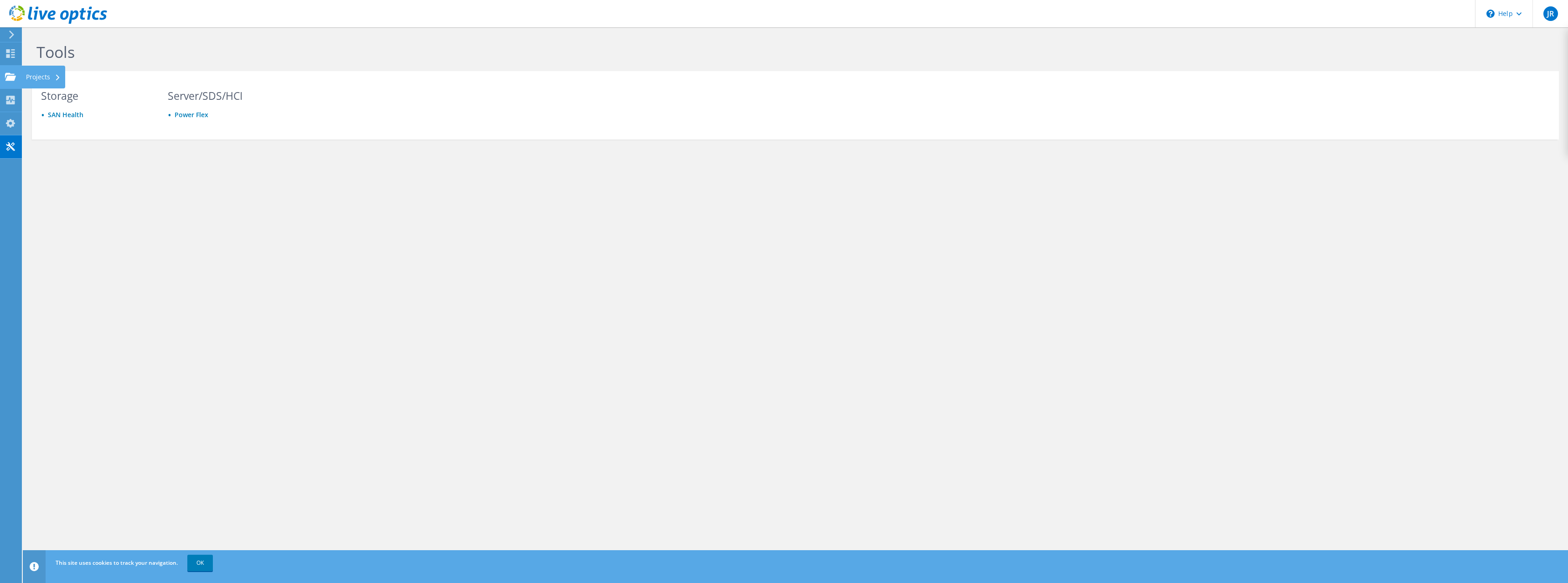
click at [39, 76] on div "Projects" at bounding box center [43, 77] width 44 height 23
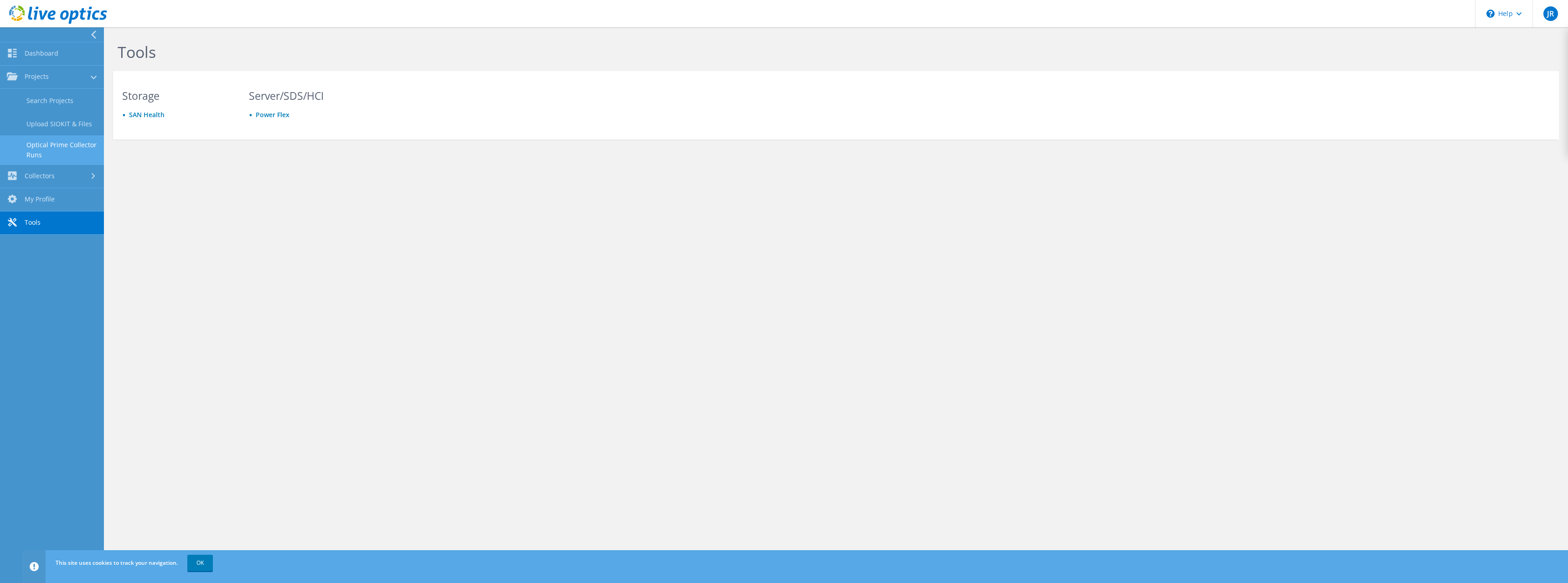
click at [50, 142] on link "Optical Prime Collector Runs" at bounding box center [52, 150] width 104 height 29
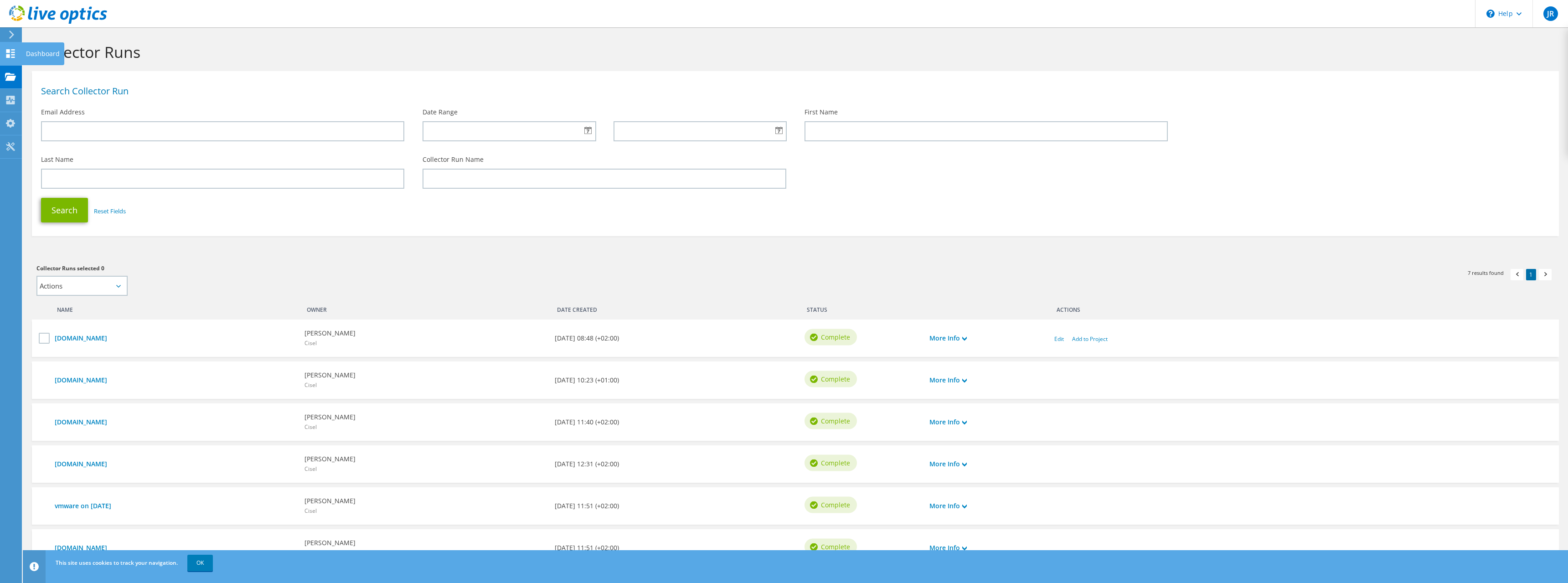
click at [29, 55] on div "Dashboard" at bounding box center [43, 54] width 43 height 23
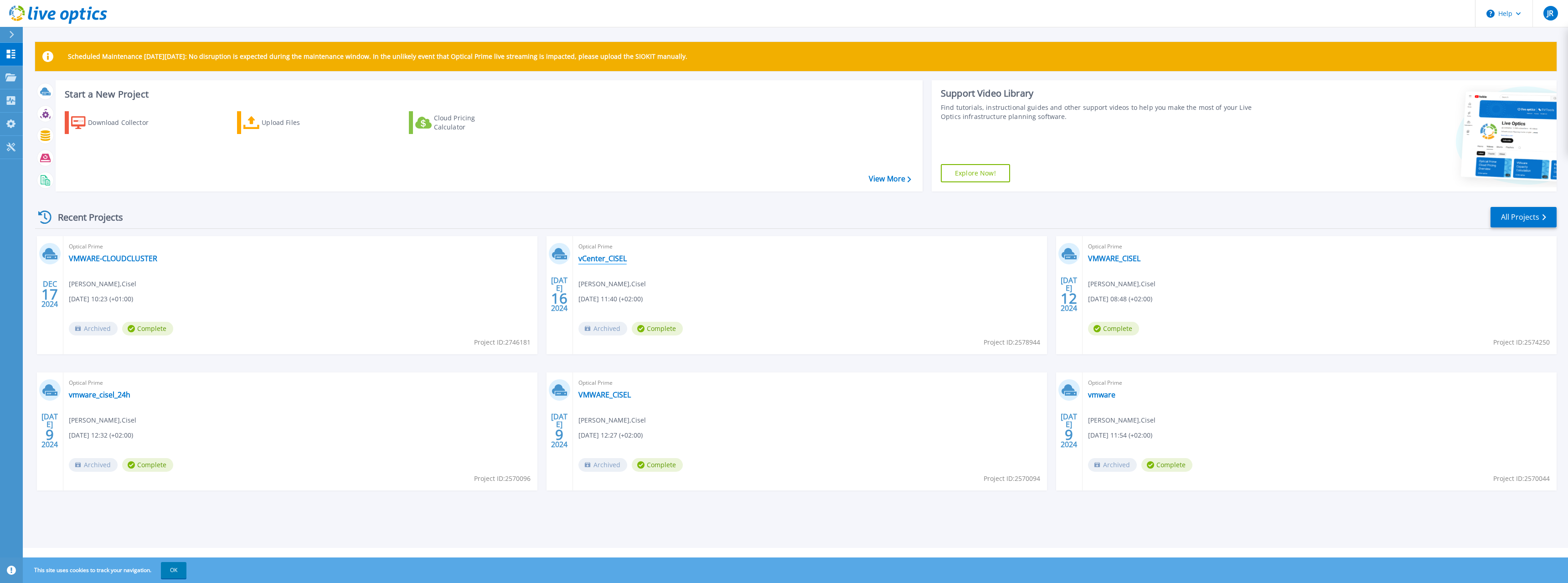
click at [606, 260] on link "vCenter_CISEL" at bounding box center [602, 258] width 48 height 9
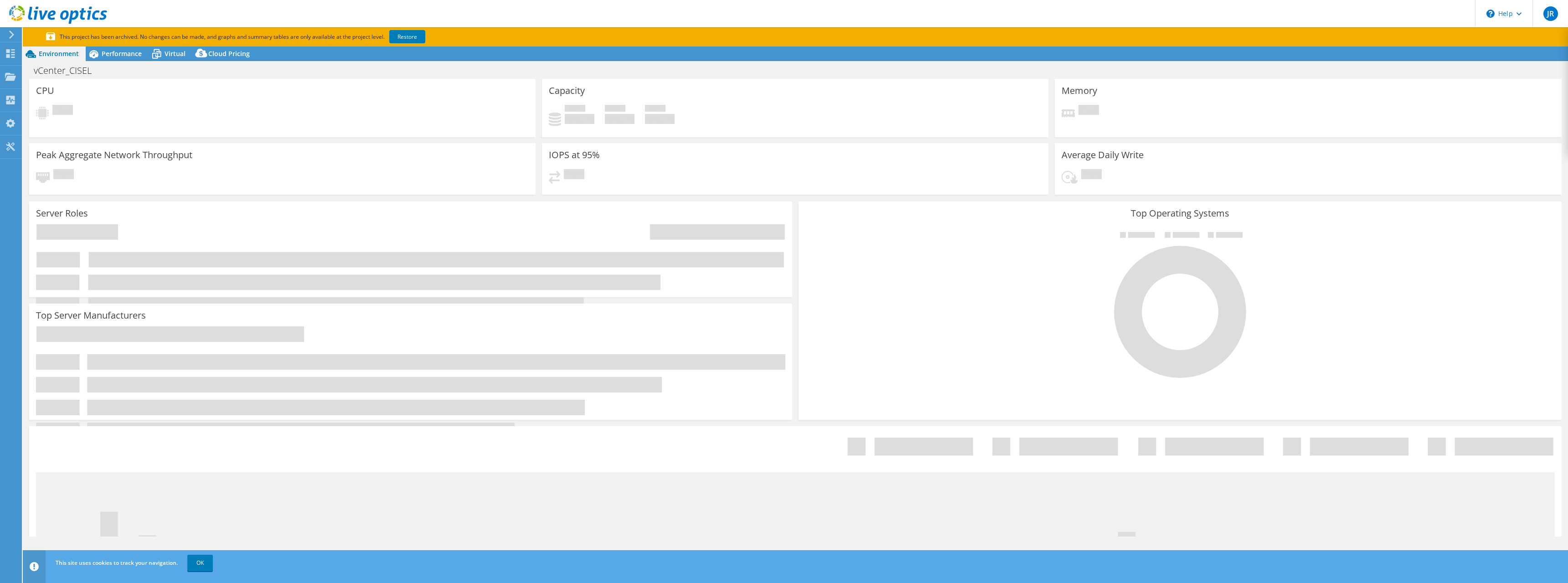
select select "EUFrankfurt"
select select "USD"
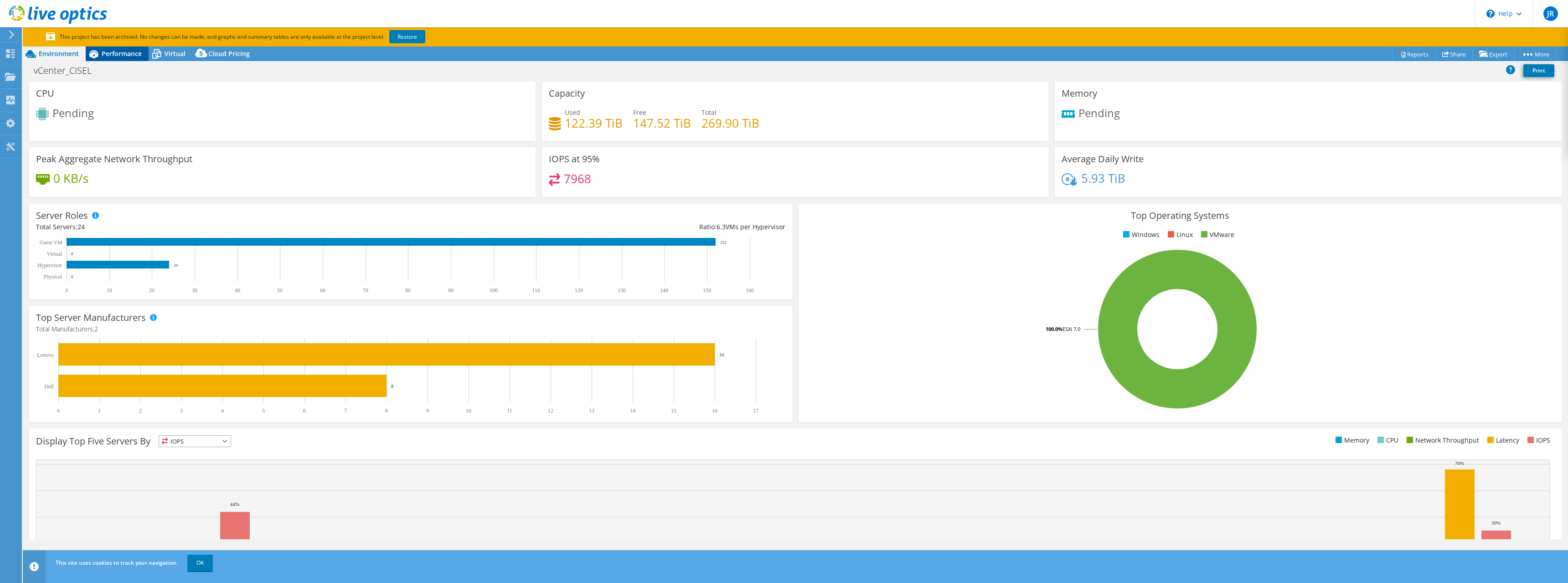
click at [113, 51] on span "Performance" at bounding box center [122, 54] width 40 height 9
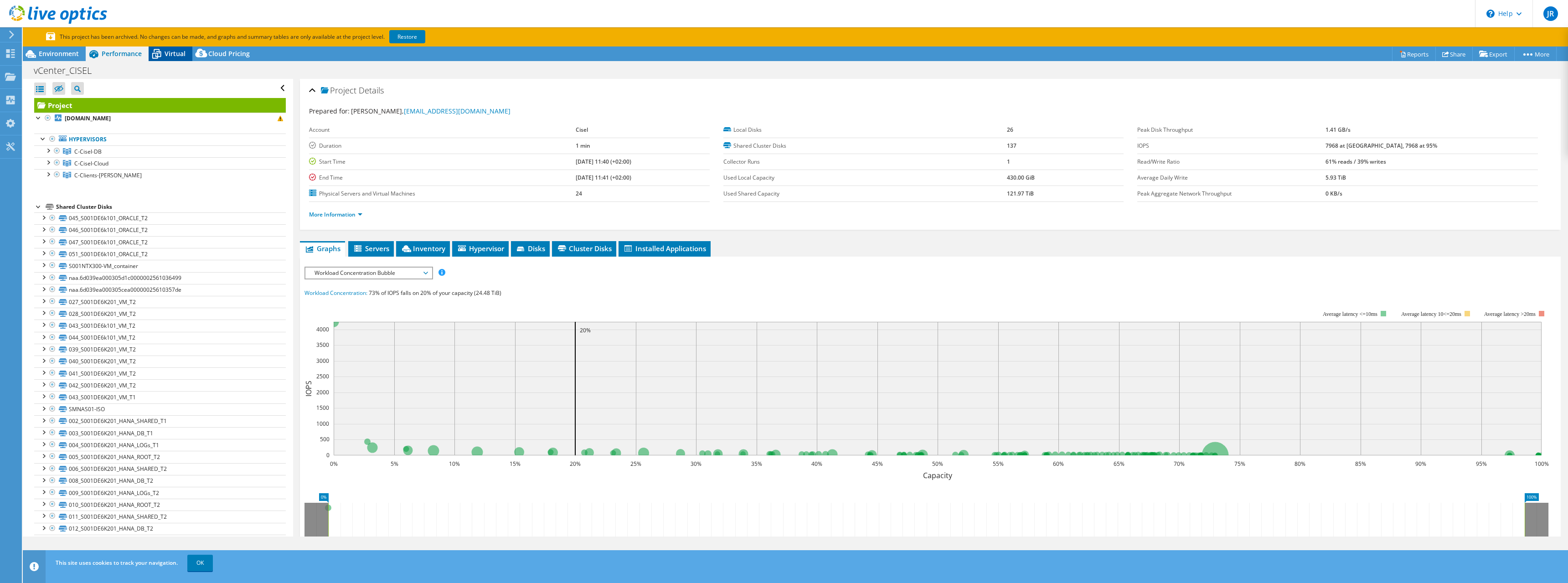
click at [165, 51] on span "Virtual" at bounding box center [175, 54] width 21 height 9
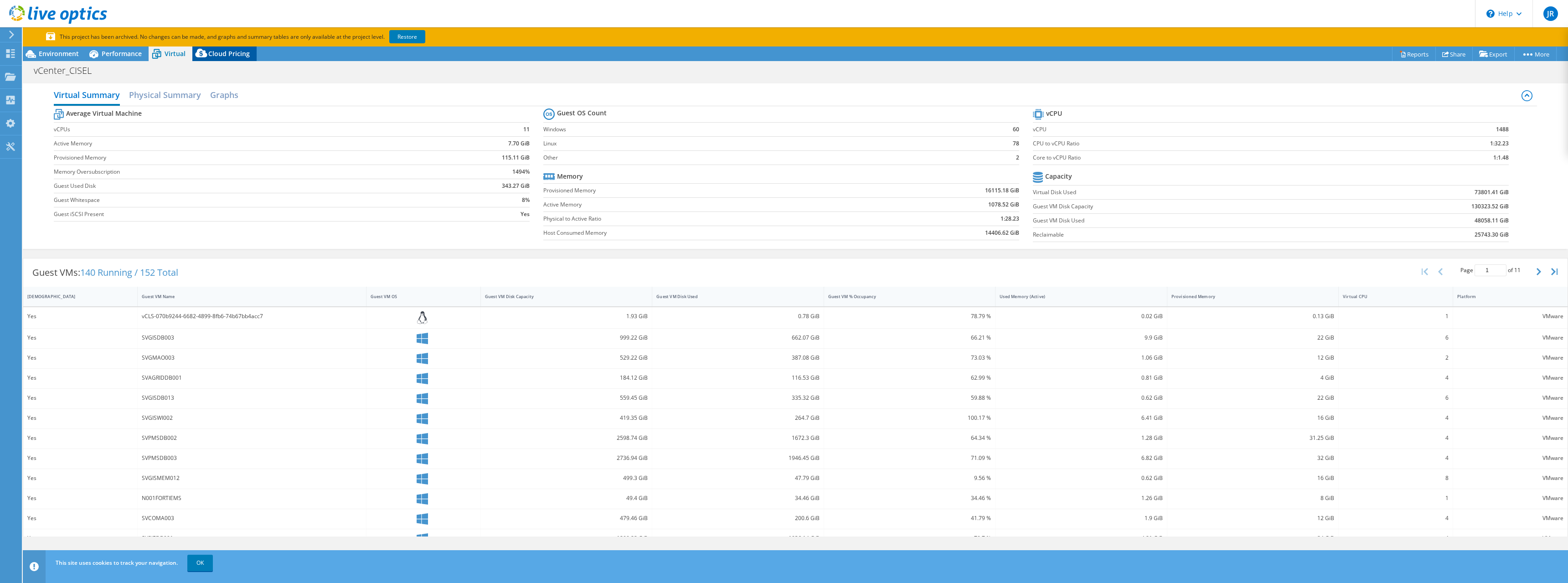
click at [206, 54] on icon at bounding box center [201, 55] width 18 height 18
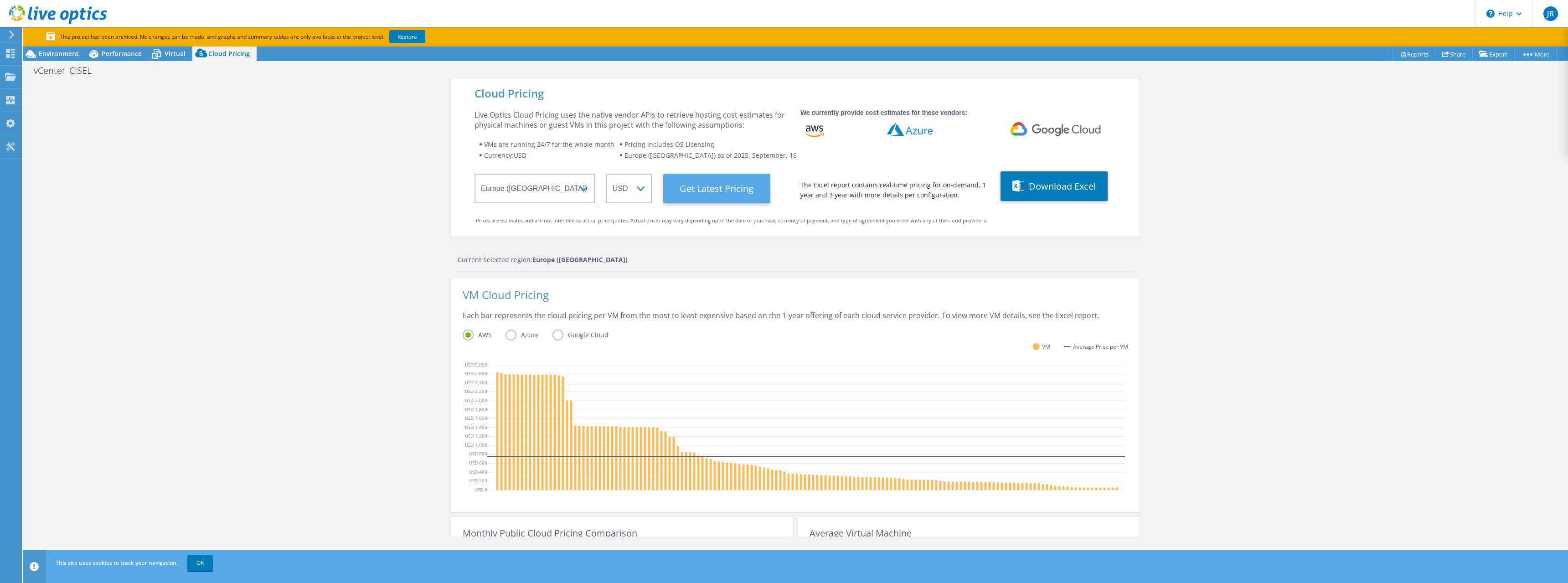
click at [690, 189] on Latest "Get Latest Pricing" at bounding box center [717, 188] width 107 height 30
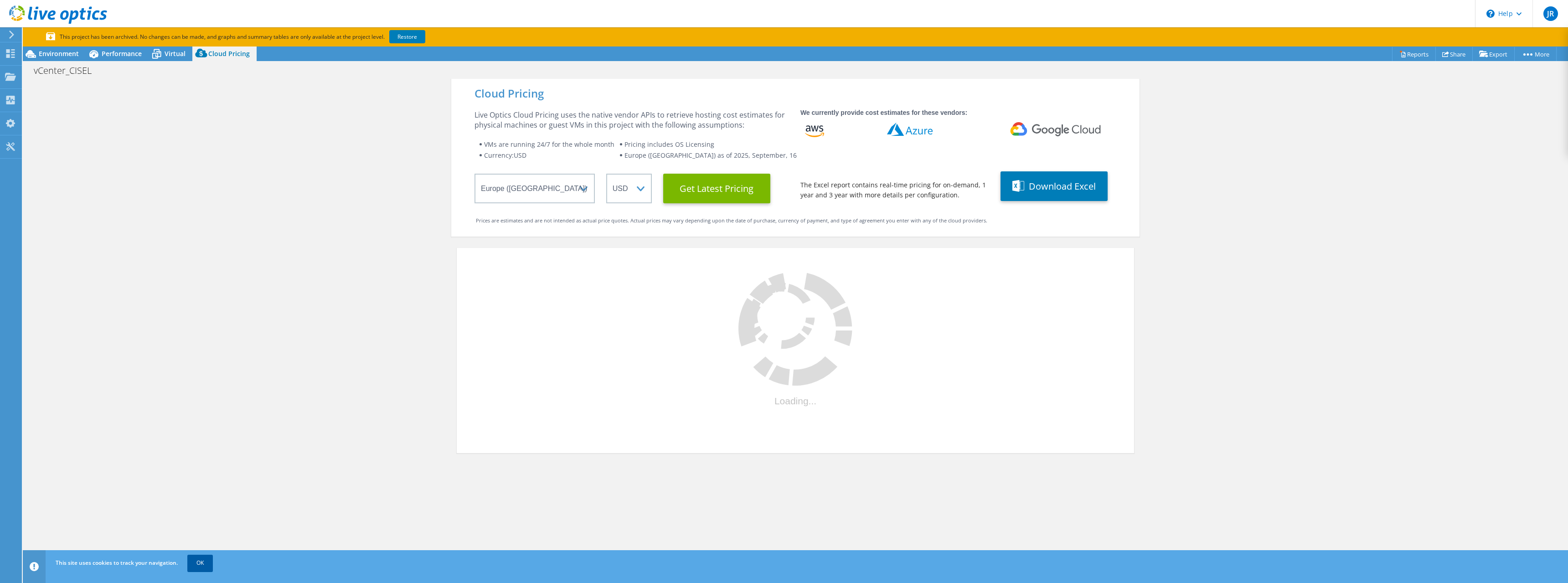
click at [200, 565] on link "OK" at bounding box center [200, 562] width 26 height 16
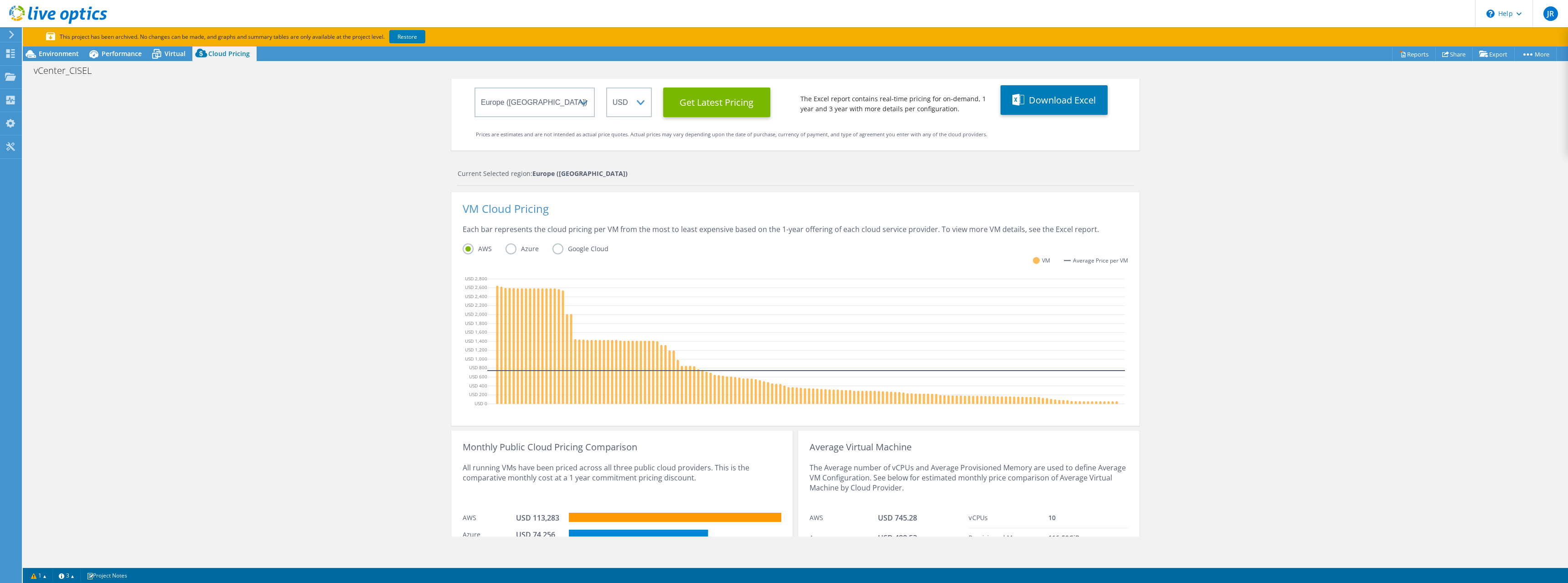
scroll to position [150, 0]
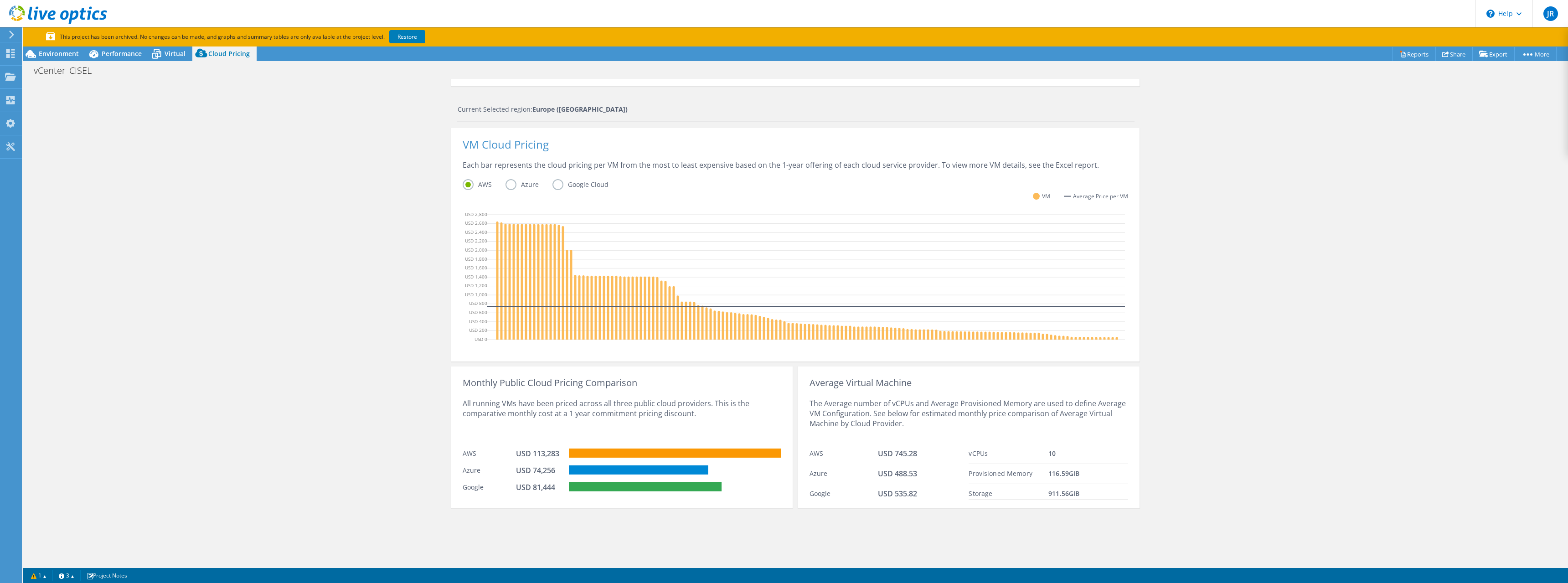
click at [181, 307] on div "Cloud Pricing Live Optics Cloud Pricing uses the native vendor APIs to retrieve…" at bounding box center [795, 232] width 1545 height 609
click at [35, 54] on div "Dashboard" at bounding box center [43, 54] width 43 height 23
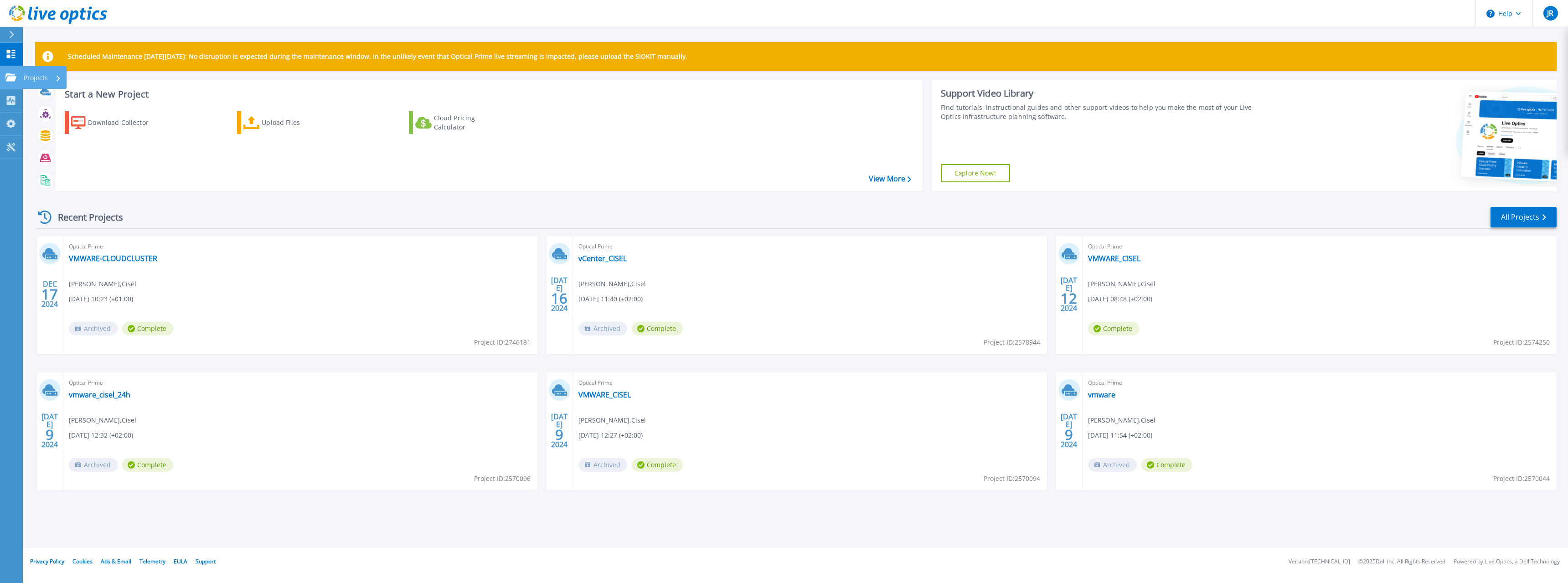
click at [28, 75] on p "Projects" at bounding box center [36, 78] width 24 height 24
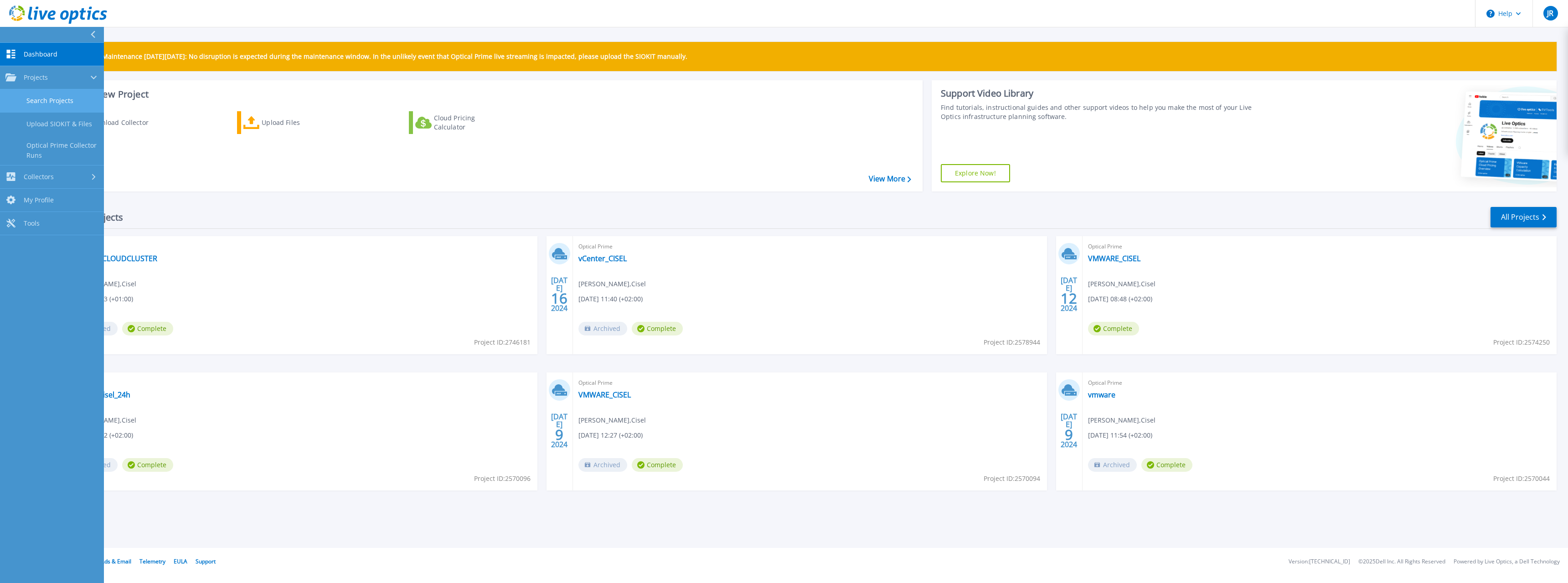
click at [51, 100] on link "Search Projects" at bounding box center [52, 101] width 104 height 23
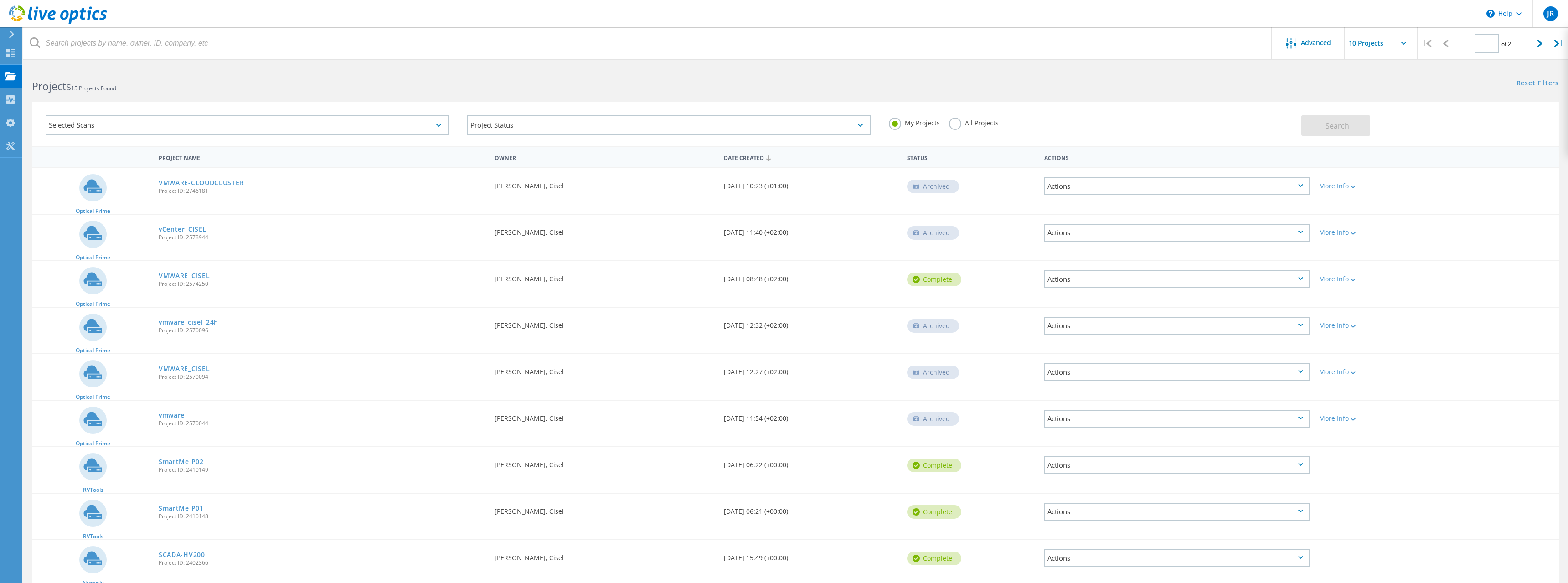
type input "1"
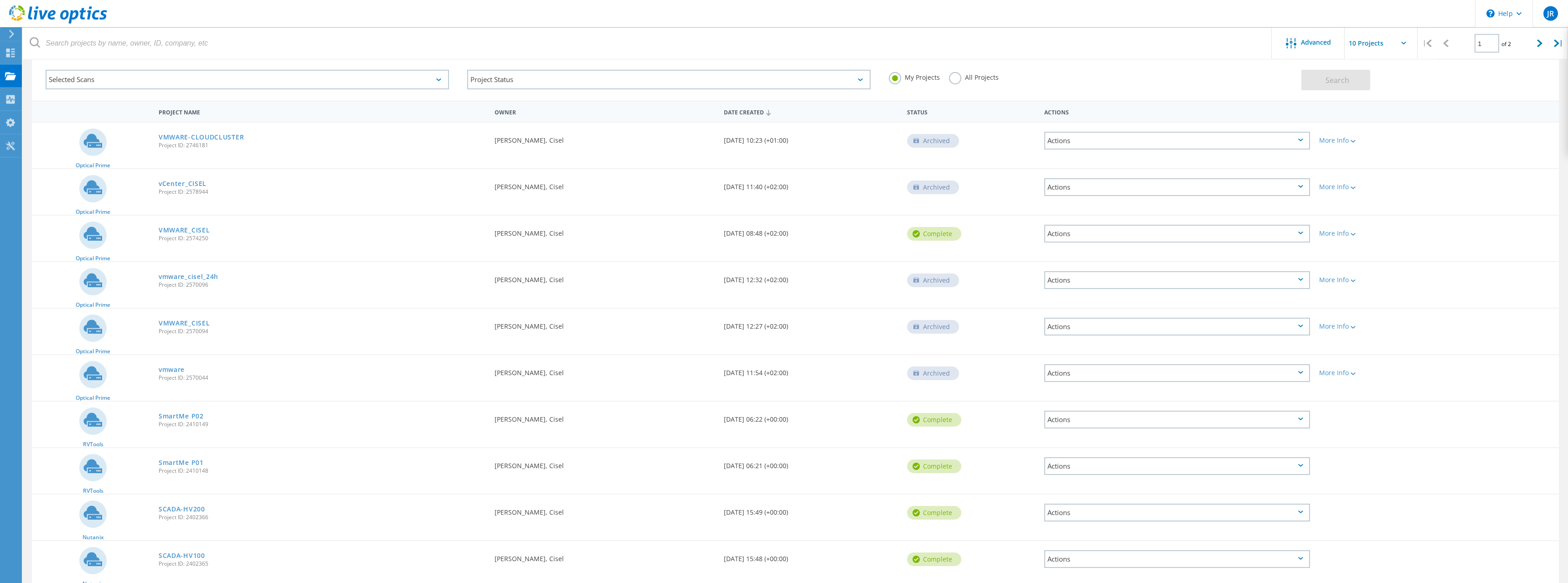
scroll to position [86, 0]
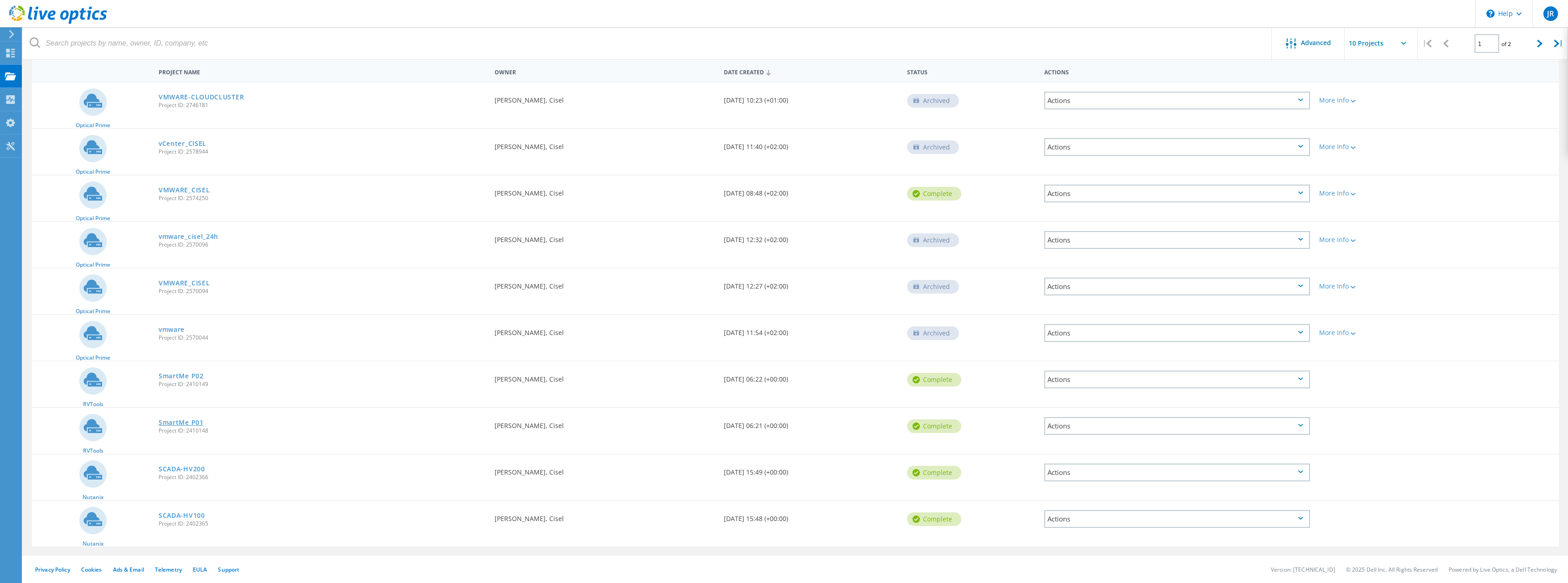
click at [197, 424] on link "SmartMe P01" at bounding box center [181, 422] width 45 height 6
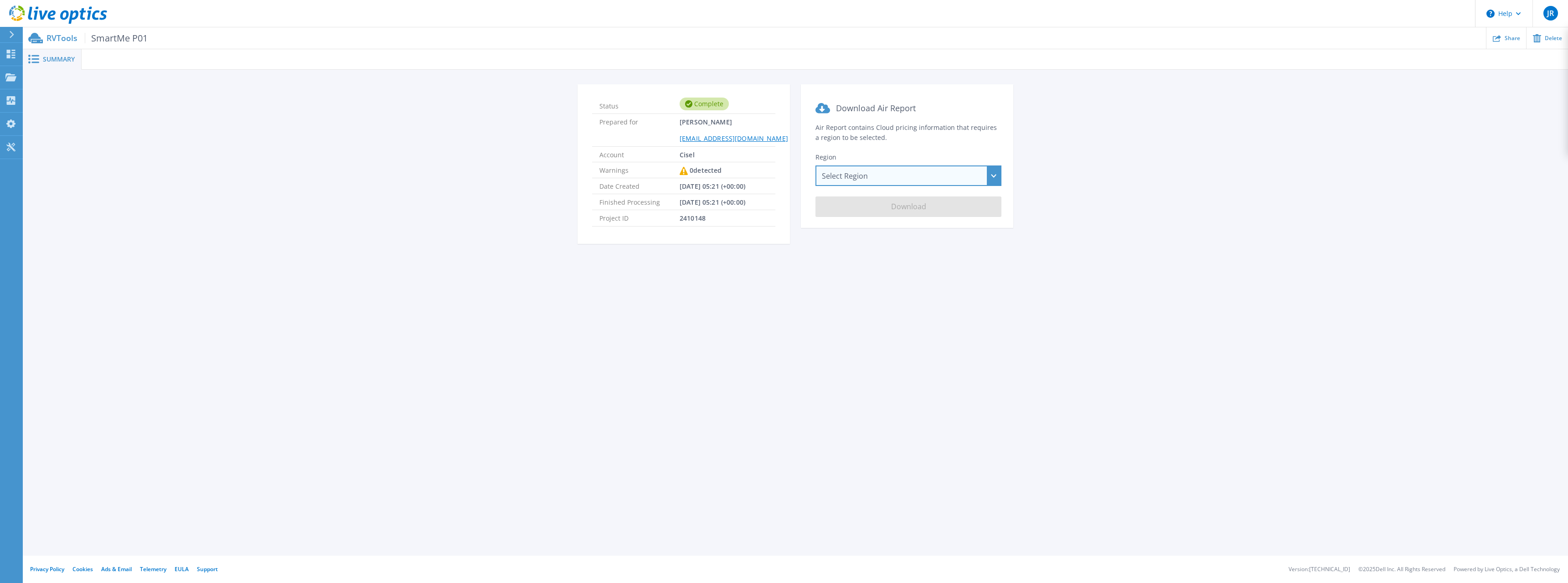
click at [850, 173] on div "Select Region [GEOGRAPHIC_DATA] ([GEOGRAPHIC_DATA]) [GEOGRAPHIC_DATA] ([GEOGRAP…" at bounding box center [909, 176] width 186 height 21
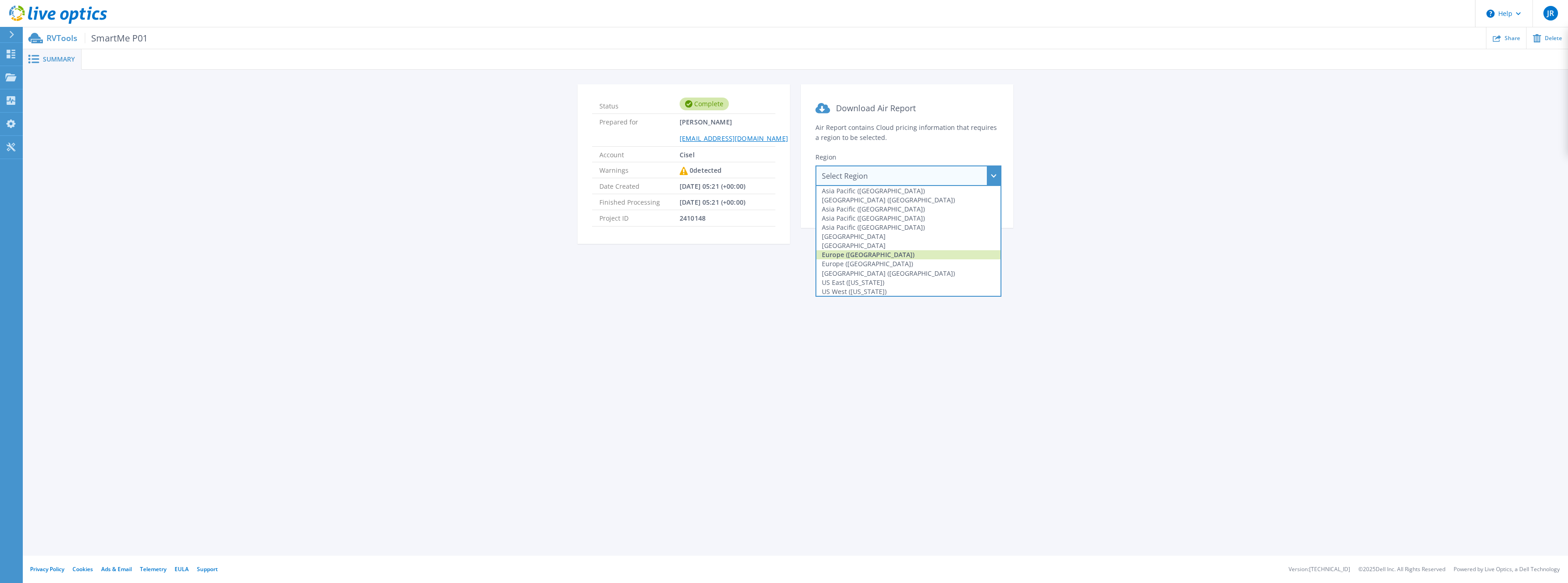
click at [934, 257] on div "Europe ([GEOGRAPHIC_DATA])" at bounding box center [908, 254] width 184 height 9
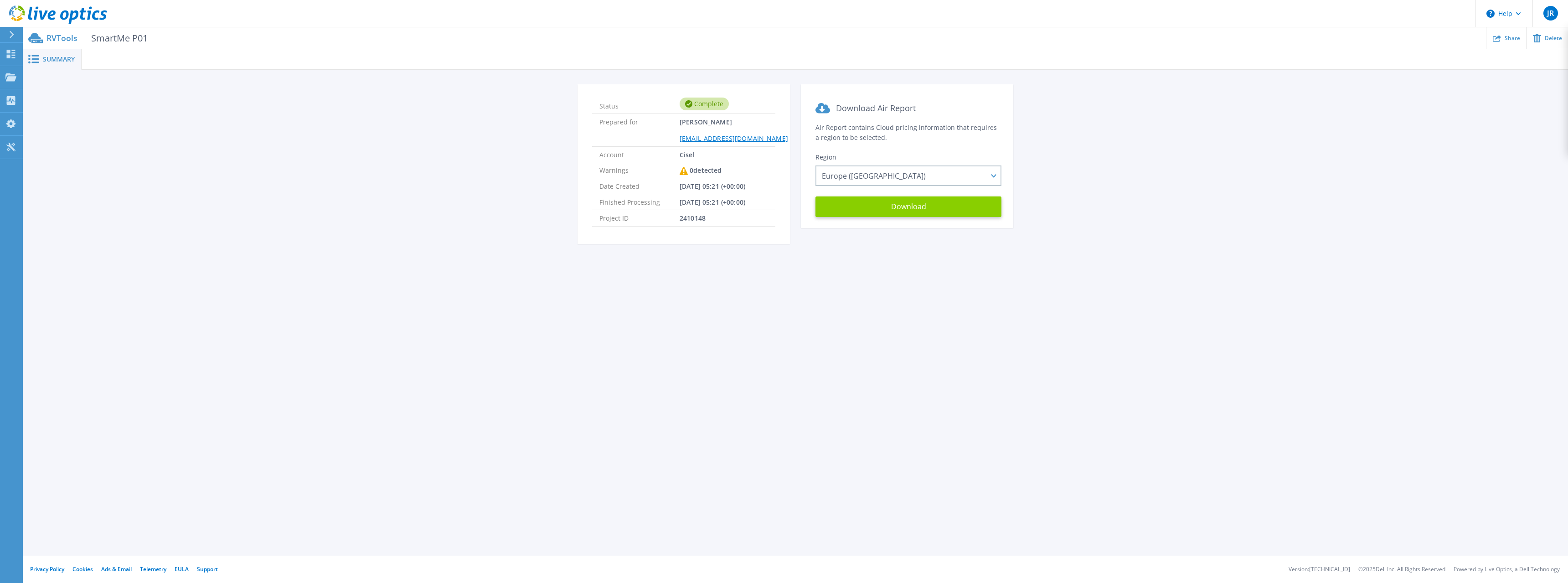
click at [927, 210] on button "Download" at bounding box center [909, 207] width 186 height 21
click at [48, 79] on div "Projects" at bounding box center [42, 78] width 37 height 24
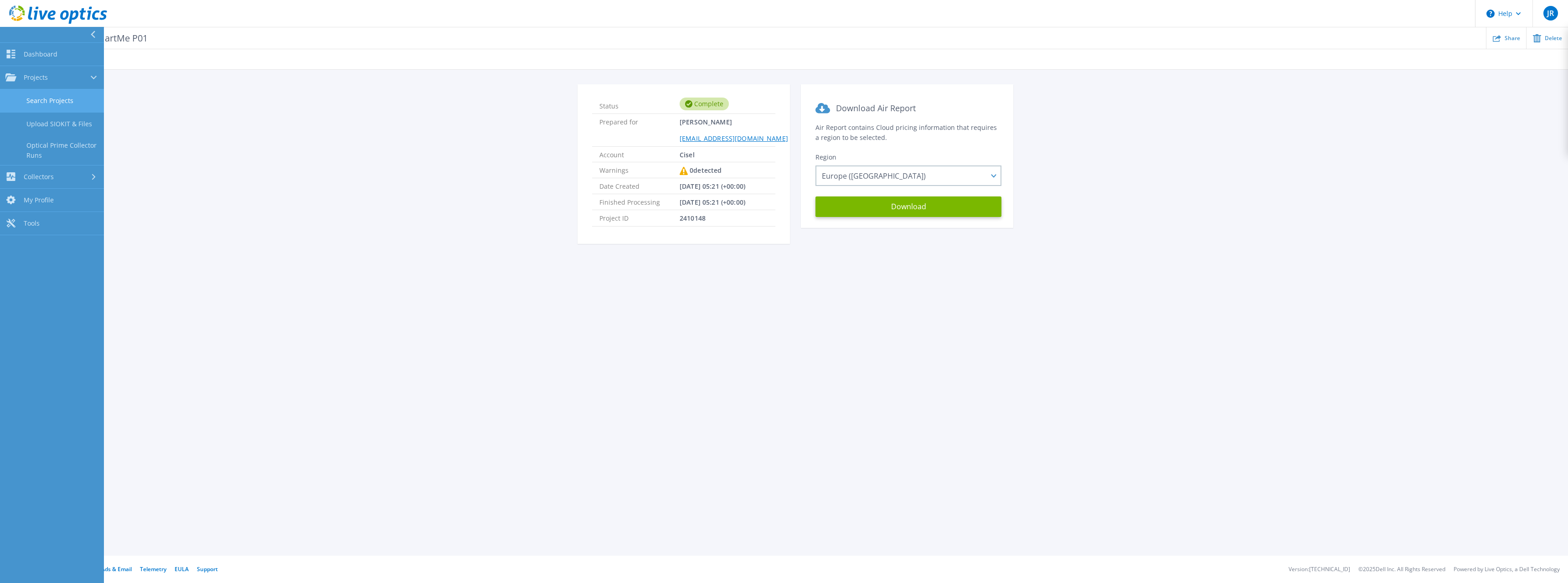
click at [44, 97] on link "Search Projects" at bounding box center [52, 101] width 104 height 23
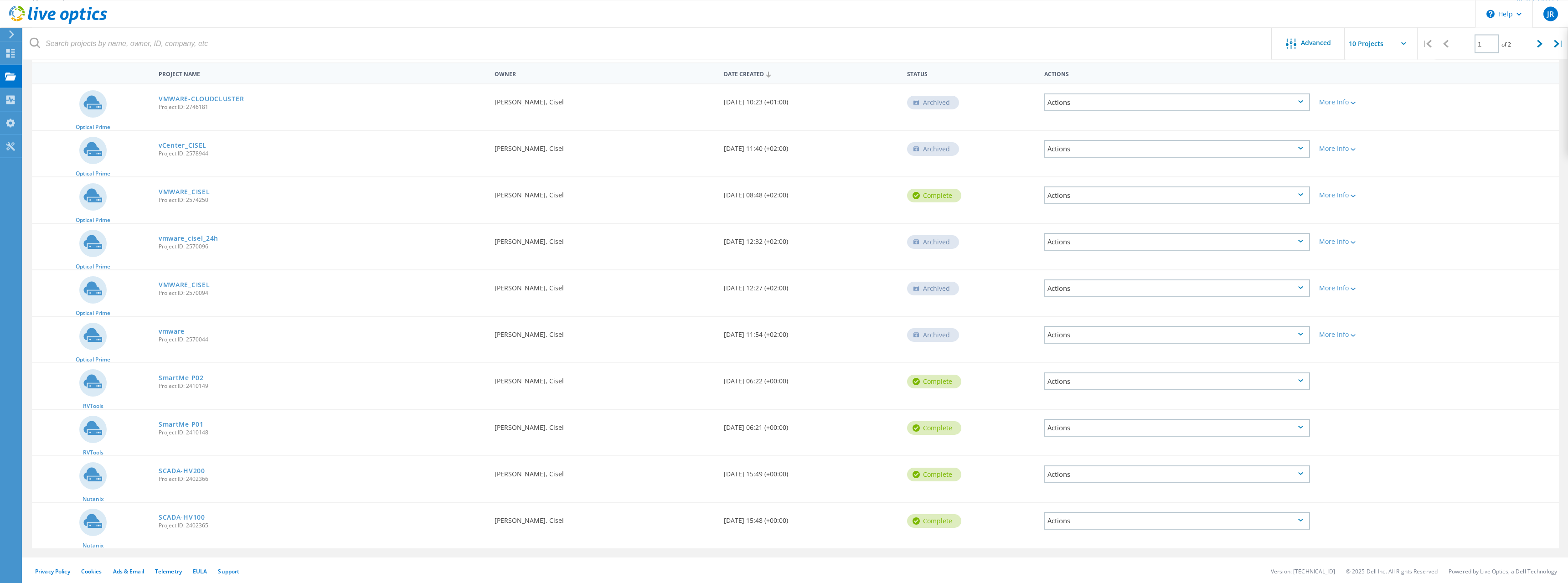
scroll to position [86, 0]
click at [179, 377] on link "SmartMe P02" at bounding box center [181, 376] width 45 height 6
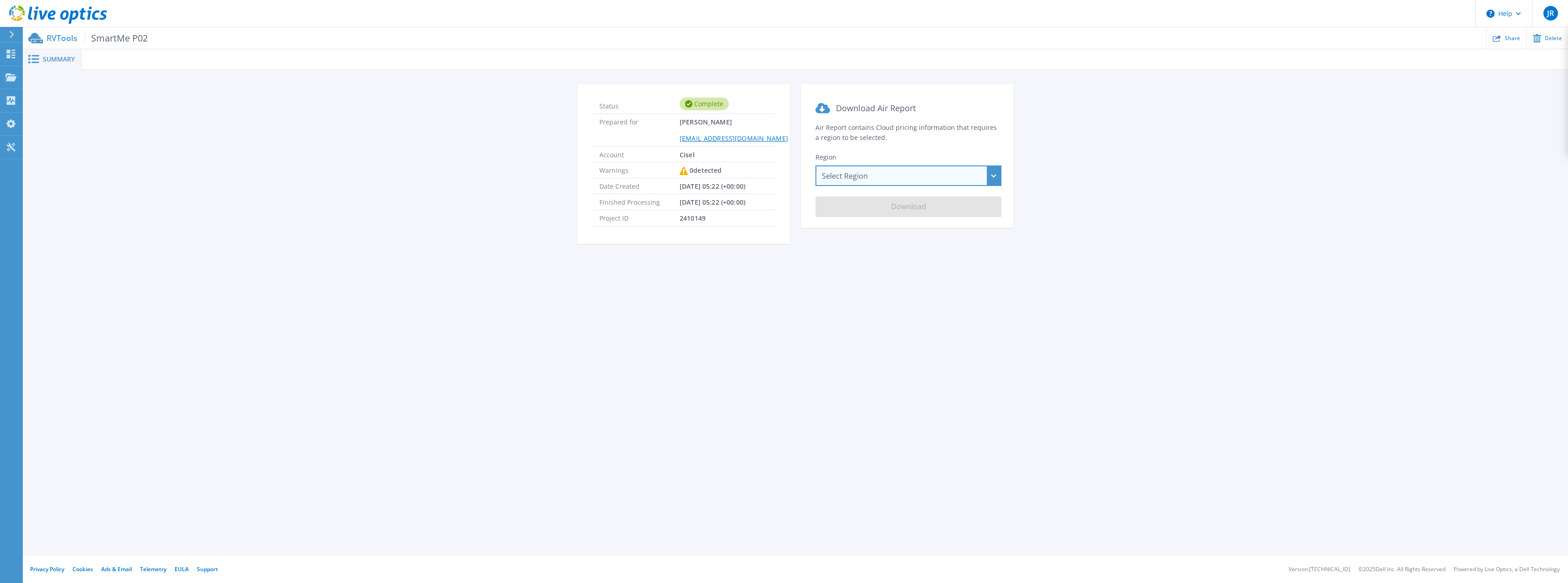
click at [927, 178] on div "Select Region [GEOGRAPHIC_DATA] ([GEOGRAPHIC_DATA]) [GEOGRAPHIC_DATA] ([GEOGRAP…" at bounding box center [909, 176] width 186 height 21
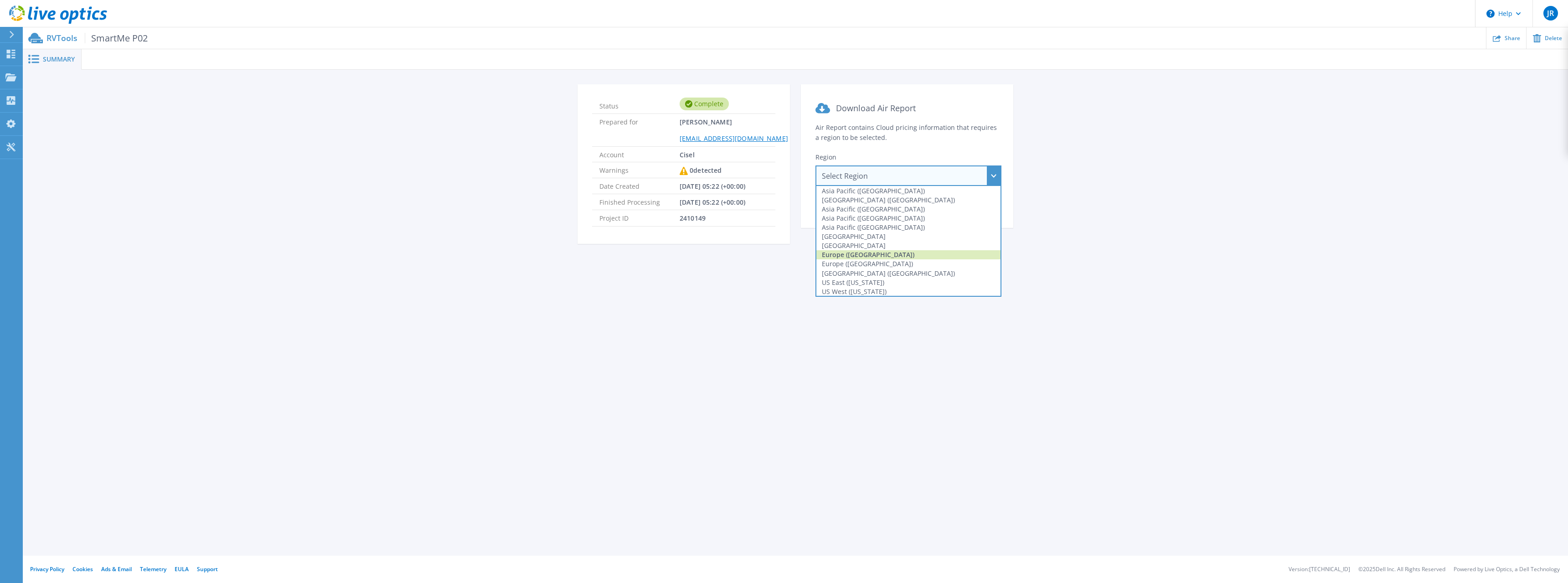
click at [945, 259] on div "Europe ([GEOGRAPHIC_DATA])" at bounding box center [908, 254] width 184 height 9
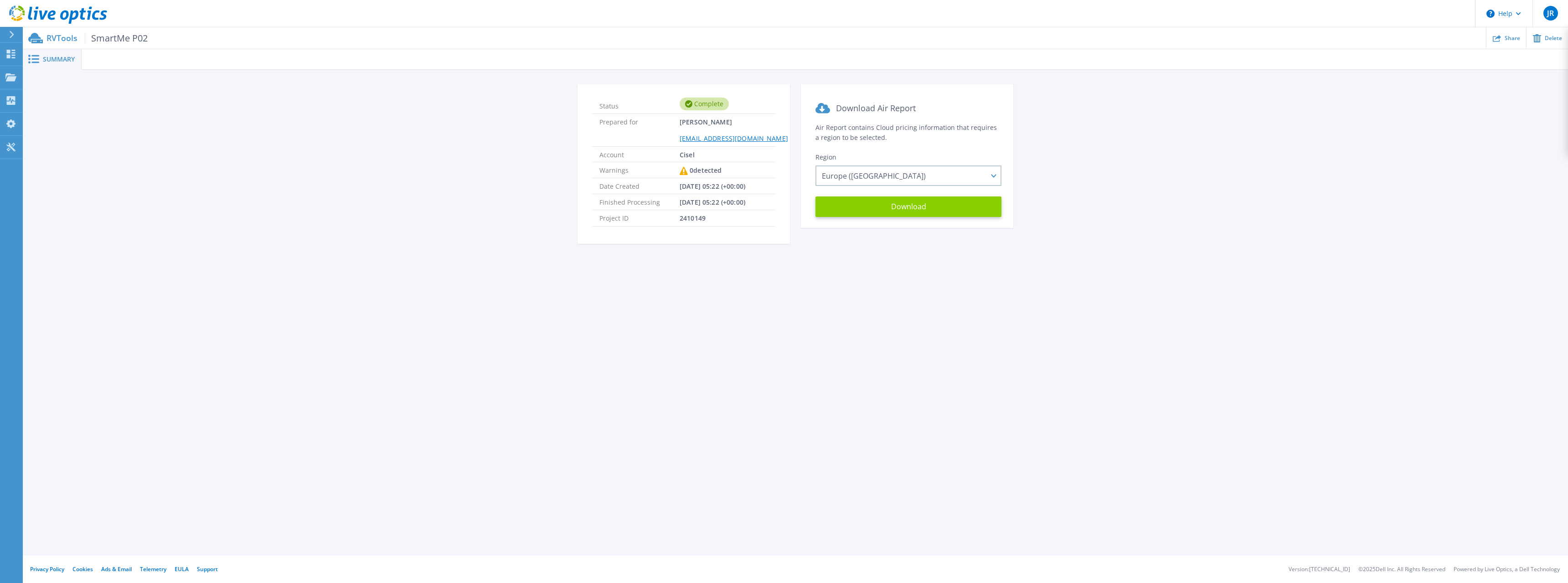
click at [939, 206] on button "Download" at bounding box center [909, 207] width 186 height 21
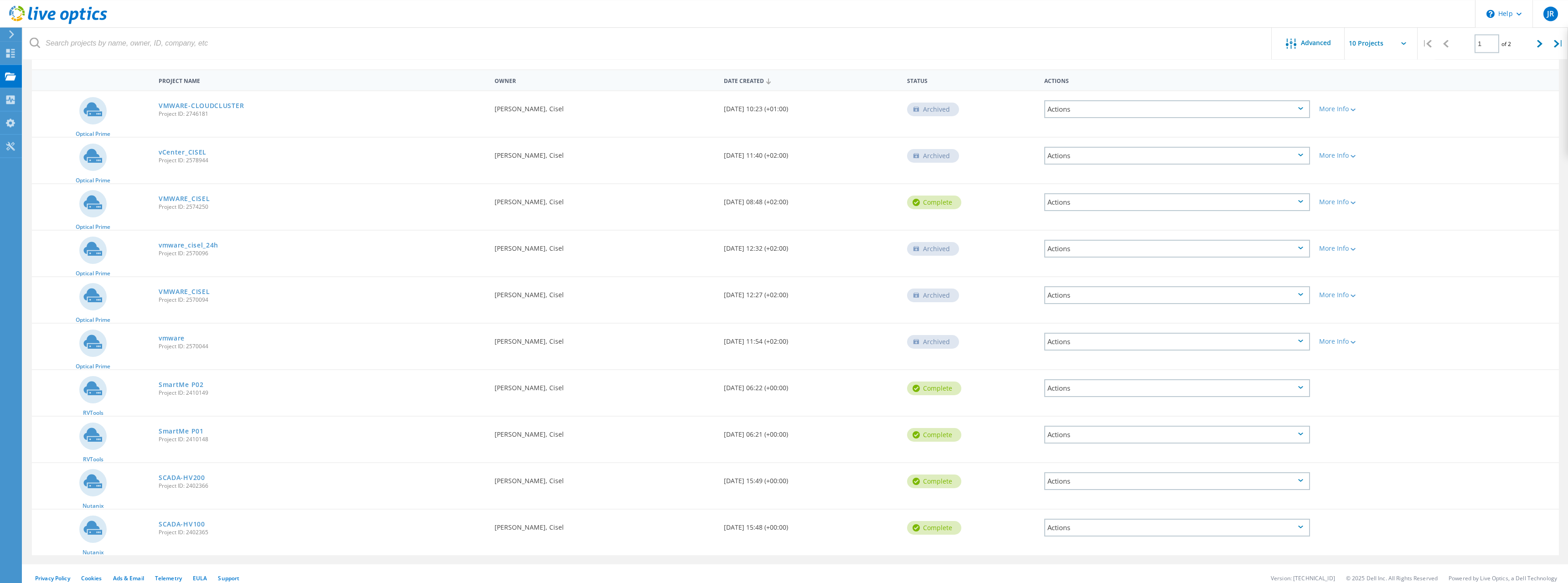
scroll to position [86, 0]
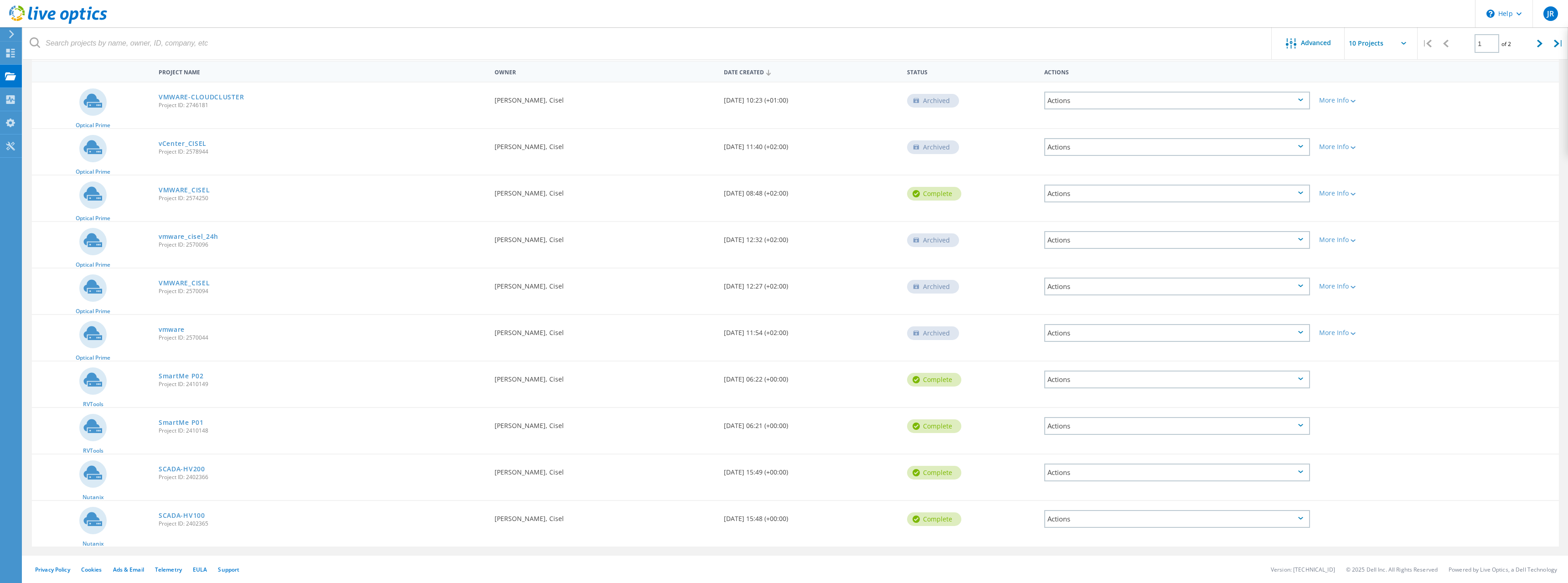
click at [1106, 473] on div "Actions" at bounding box center [1177, 472] width 266 height 18
click at [1103, 455] on div "Project Details" at bounding box center [1177, 451] width 264 height 14
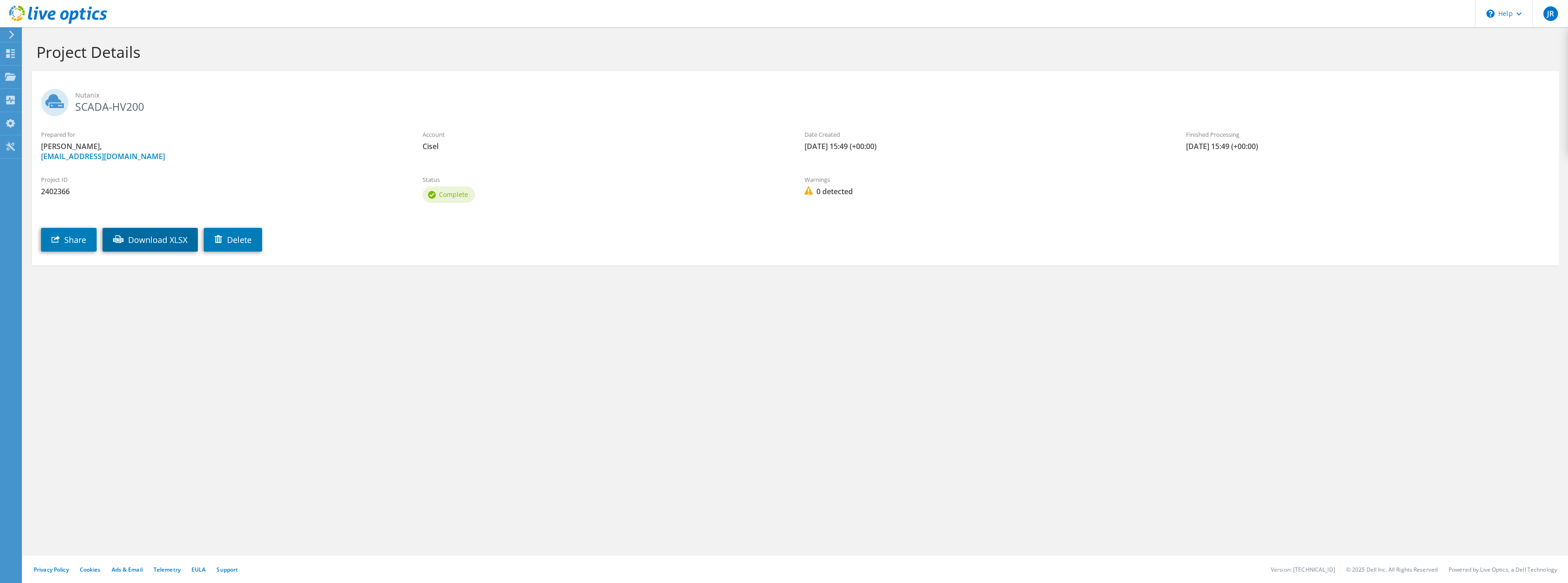
click at [162, 243] on link "Download XLSX" at bounding box center [150, 239] width 96 height 24
click at [48, 51] on div "Dashboard" at bounding box center [43, 54] width 43 height 23
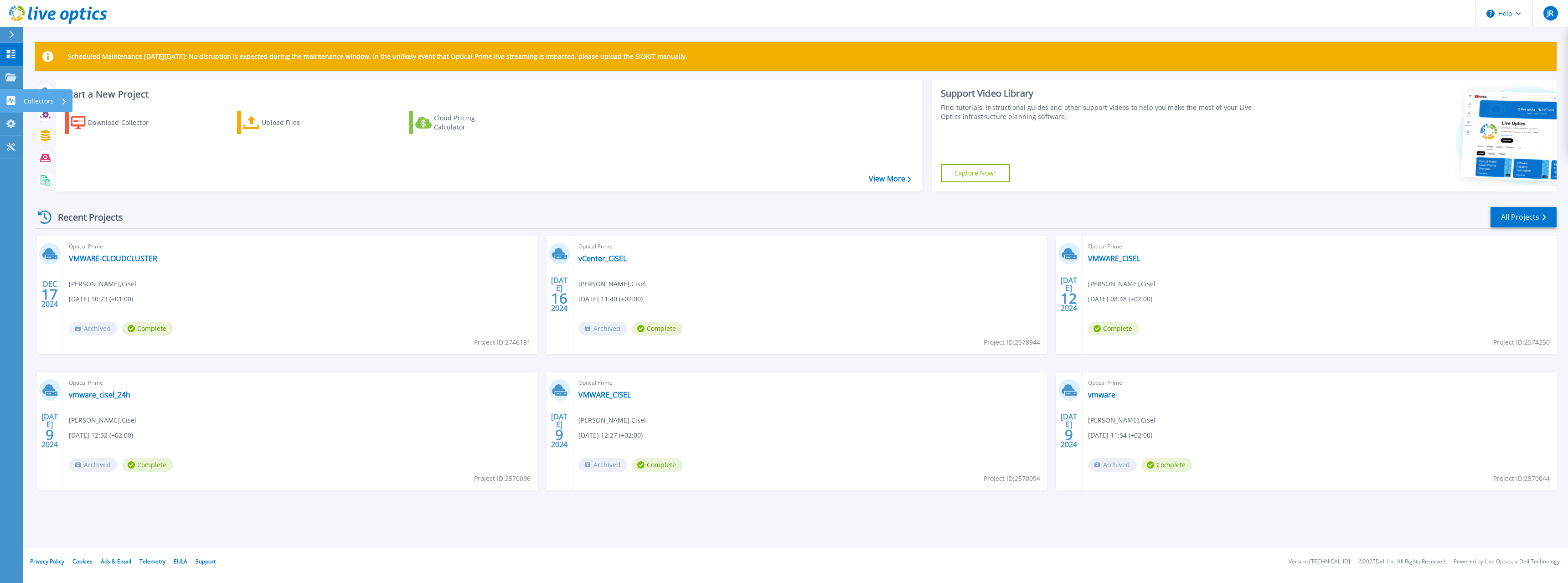
click at [32, 97] on p "Collectors" at bounding box center [38, 101] width 30 height 24
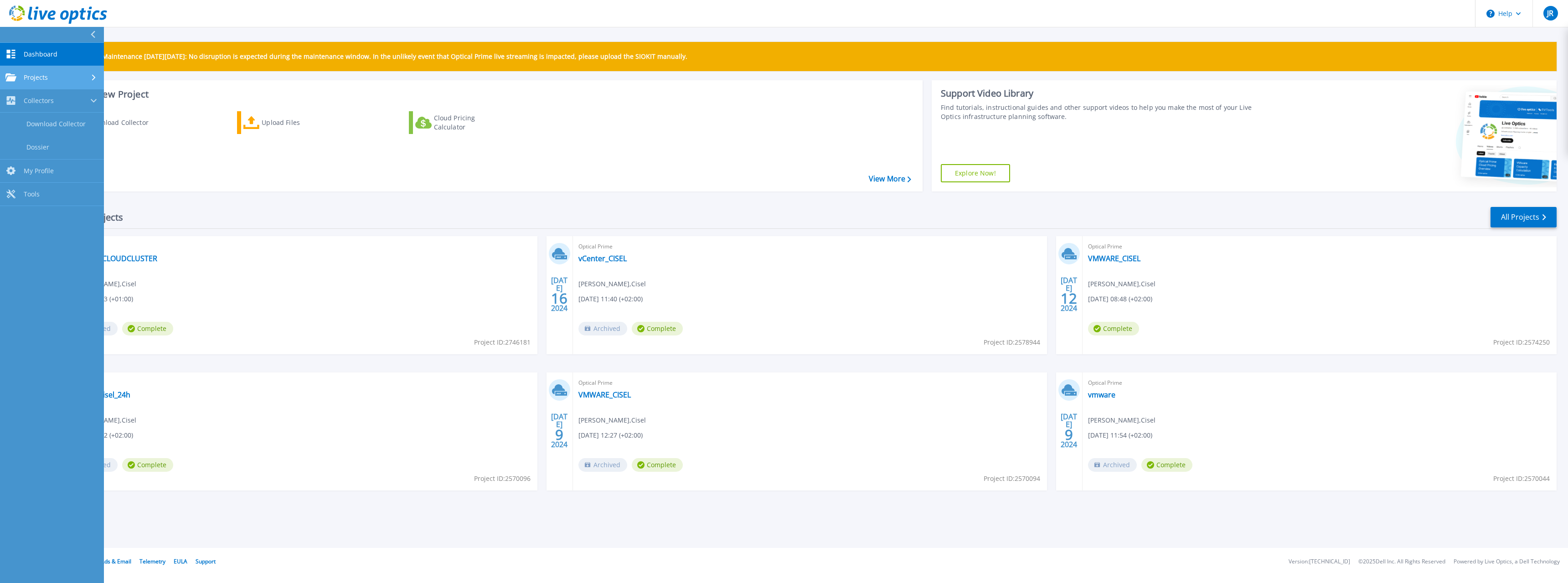
click at [21, 74] on div "Projects" at bounding box center [27, 77] width 43 height 8
click at [46, 120] on link "Upload SIOKIT & Files" at bounding box center [52, 124] width 104 height 23
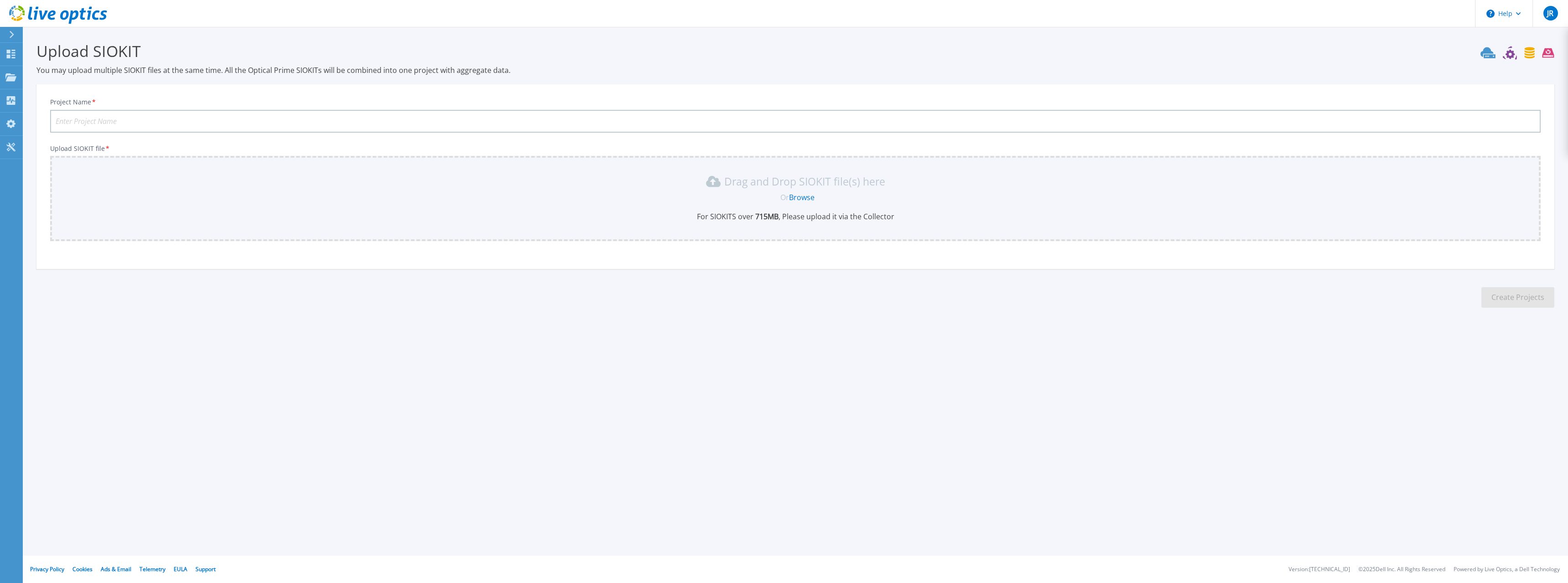
click at [125, 123] on input "Project Name *" at bounding box center [795, 120] width 1491 height 23
click at [134, 122] on input "Project Name *" at bounding box center [795, 120] width 1491 height 23
type input "3"
type input "2025-300"
click at [810, 201] on link "Browse" at bounding box center [802, 197] width 26 height 10
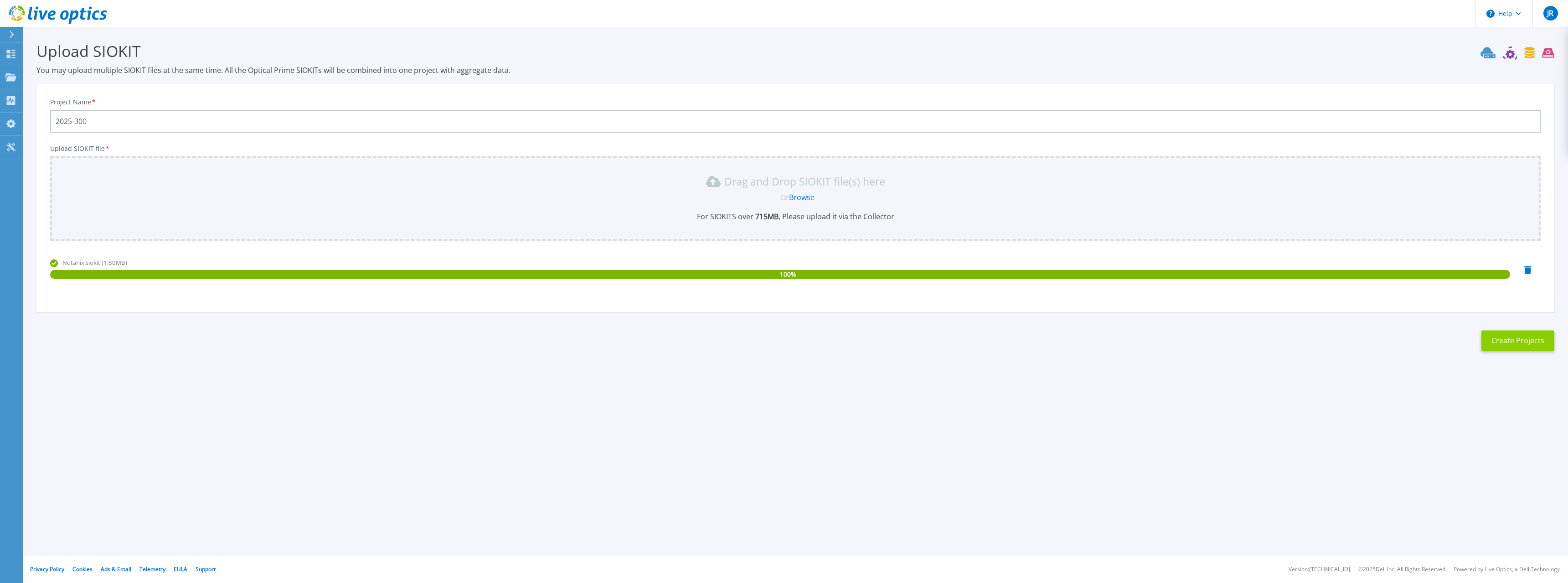
click at [1514, 338] on button "Create Projects" at bounding box center [1518, 341] width 73 height 21
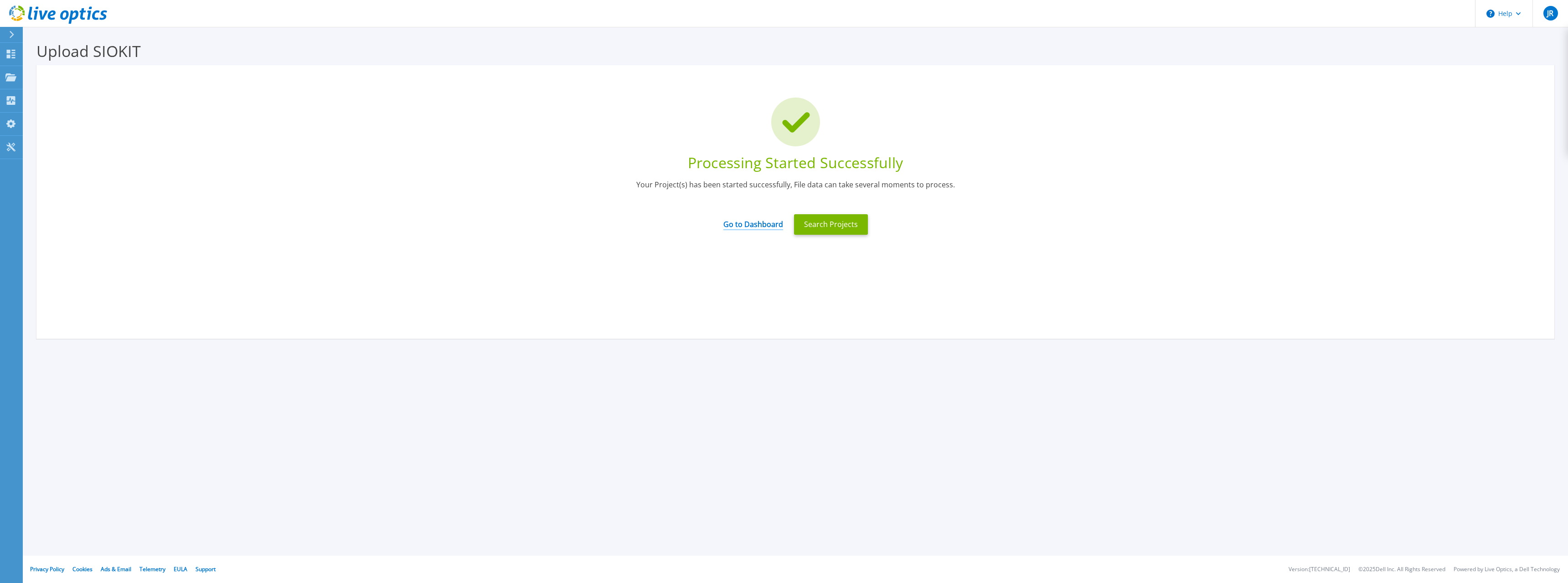
click at [751, 225] on link "Go to Dashboard" at bounding box center [753, 221] width 60 height 18
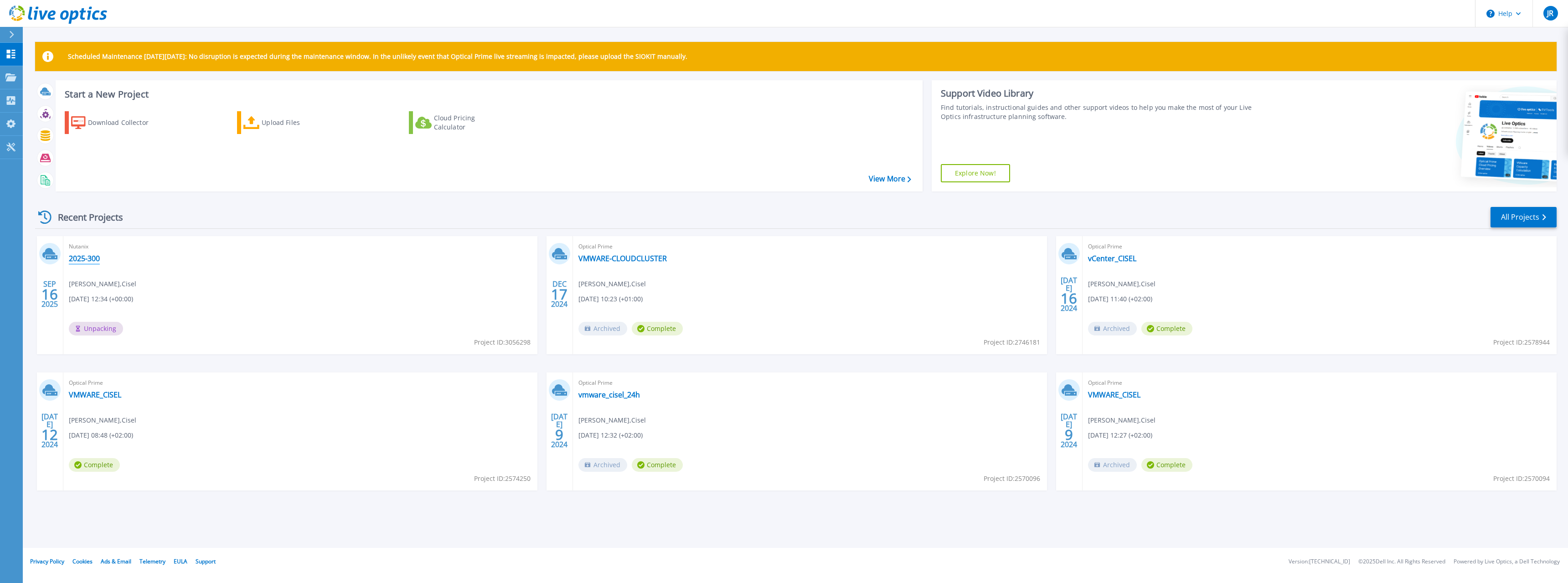
click at [90, 260] on link "2025-300" at bounding box center [84, 258] width 31 height 9
click at [83, 257] on link "2025-300" at bounding box center [84, 258] width 31 height 9
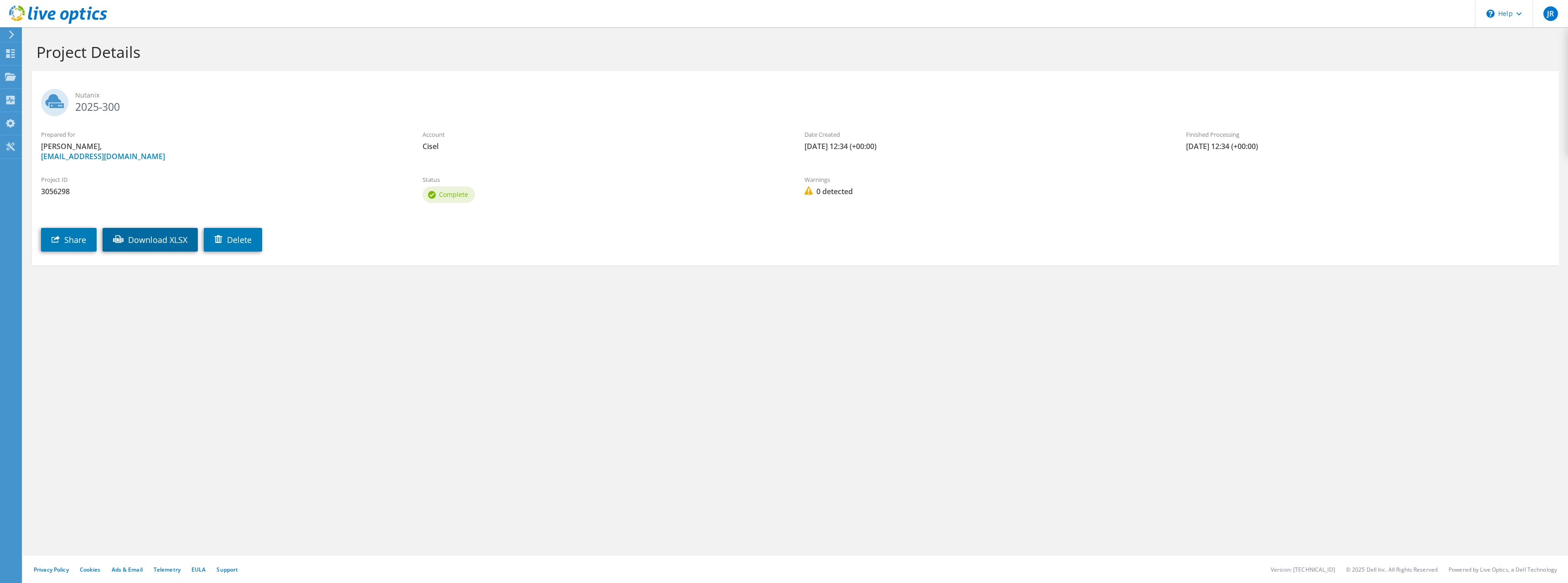
click at [155, 237] on link "Download XLSX" at bounding box center [150, 239] width 96 height 24
click at [13, 55] on use at bounding box center [10, 54] width 9 height 9
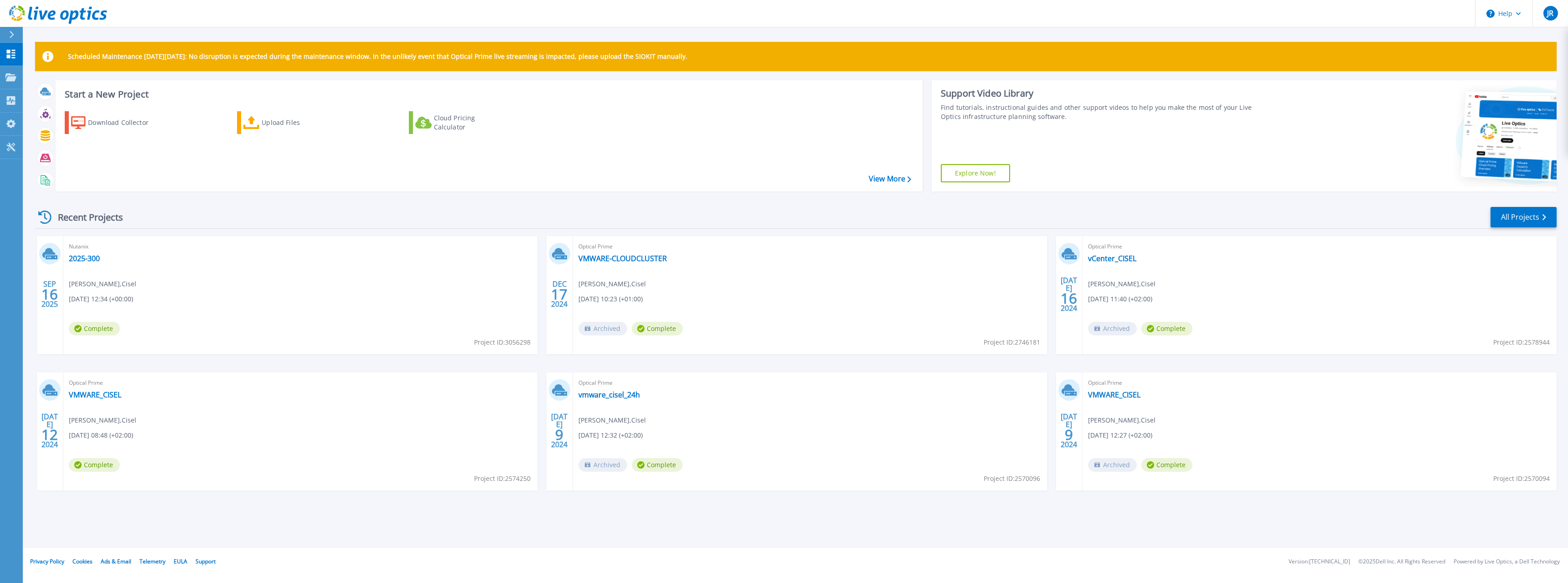
click at [88, 264] on div "Nutanix 2025-300 [PERSON_NAME] , Cisel [DATE] 12:34 (+00:00) Complete Project I…" at bounding box center [300, 295] width 474 height 118
click at [86, 260] on link "2025-300" at bounding box center [84, 258] width 31 height 9
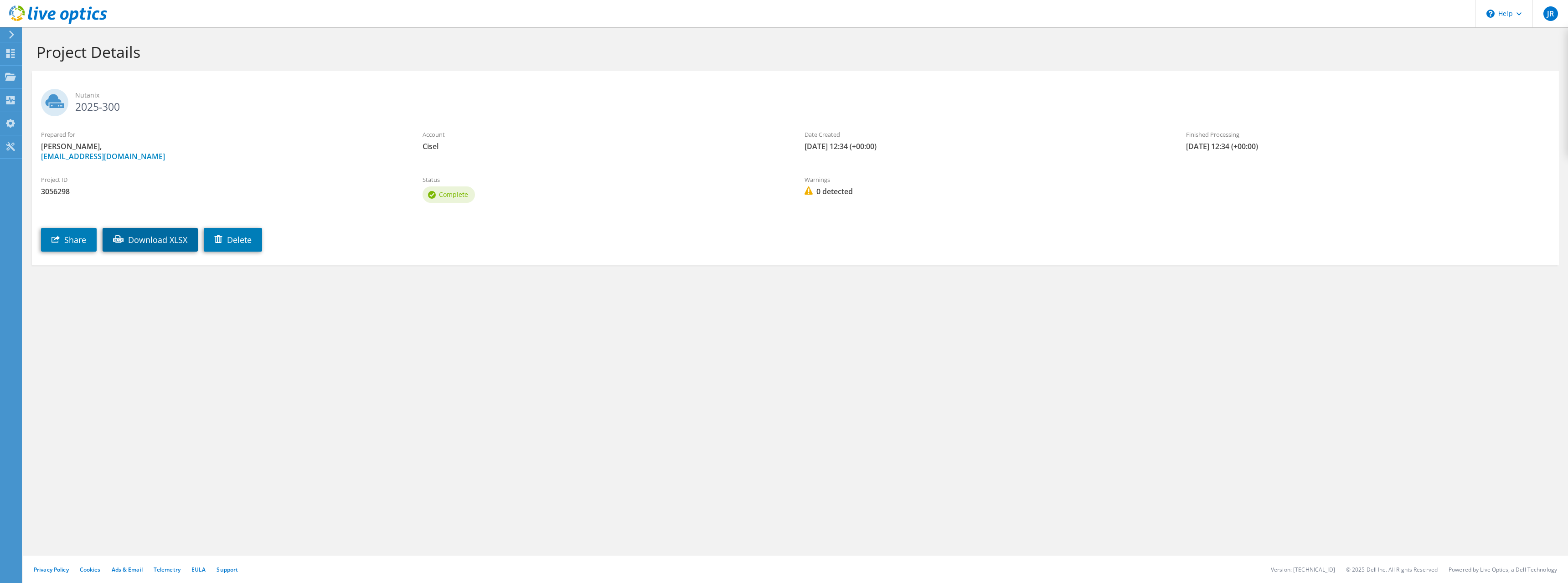
click at [170, 241] on link "Download XLSX" at bounding box center [150, 239] width 96 height 24
